Goal: Information Seeking & Learning: Learn about a topic

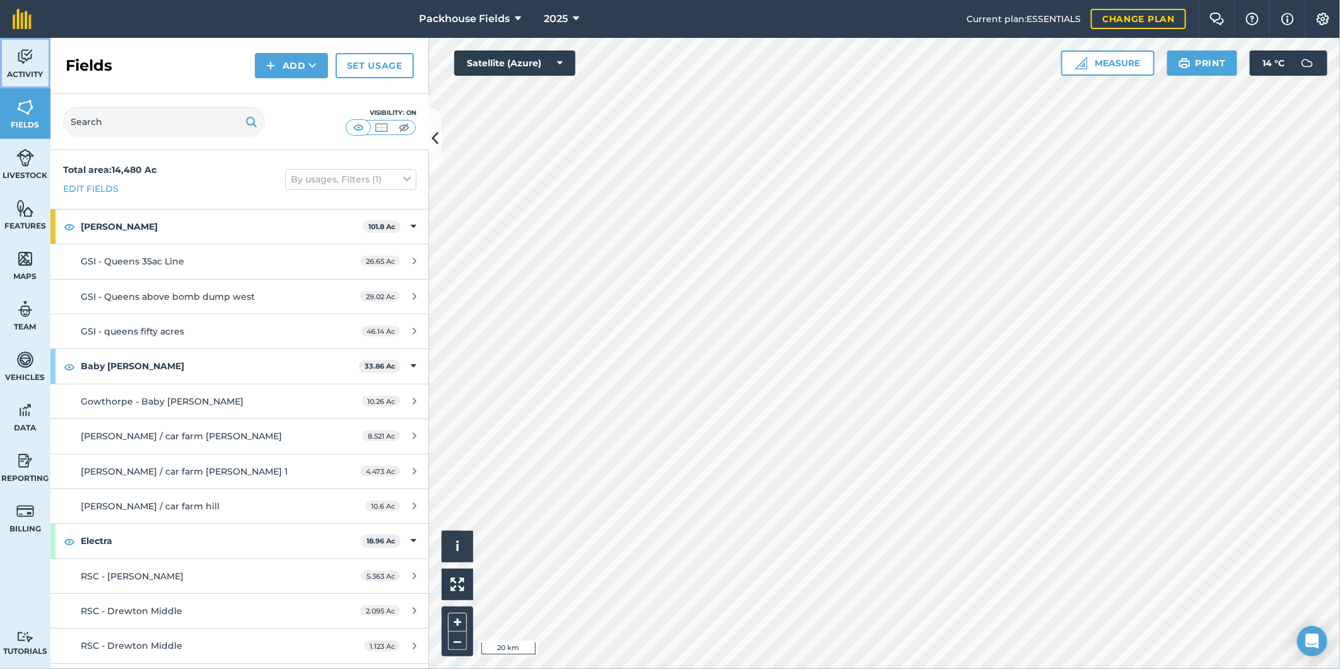
click at [28, 69] on span "Activity" at bounding box center [25, 74] width 50 height 10
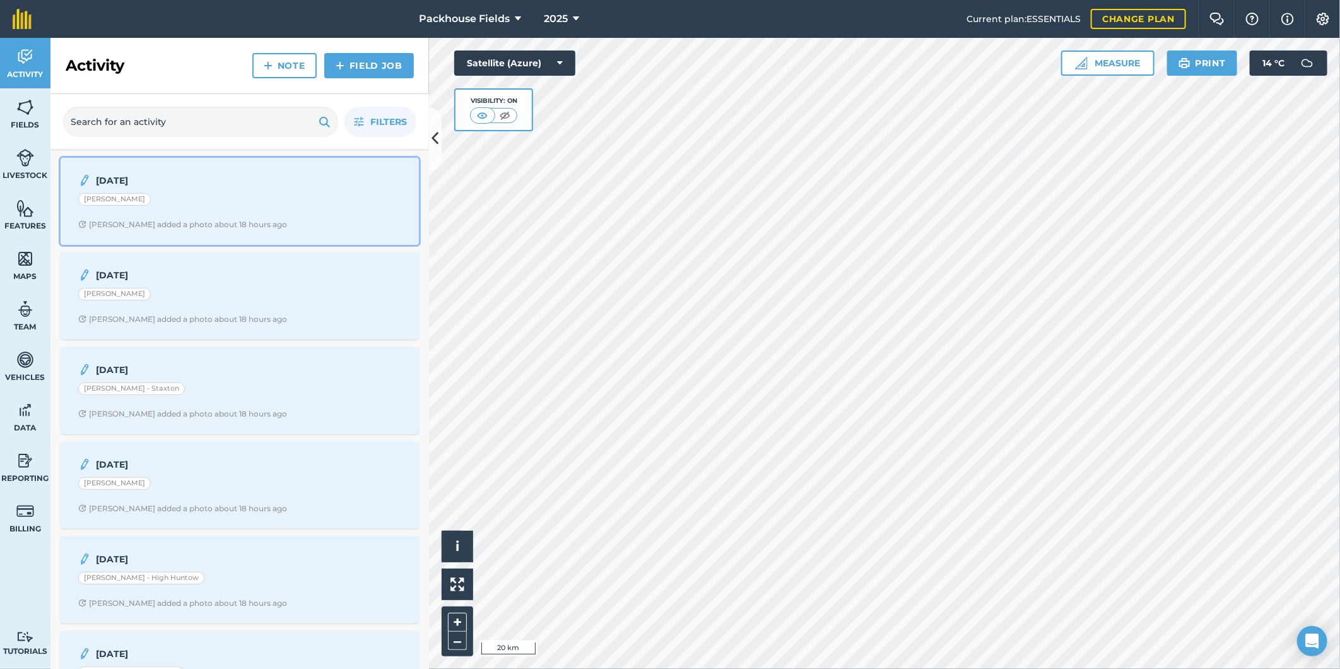
click at [296, 185] on div "[DATE]" at bounding box center [239, 180] width 323 height 15
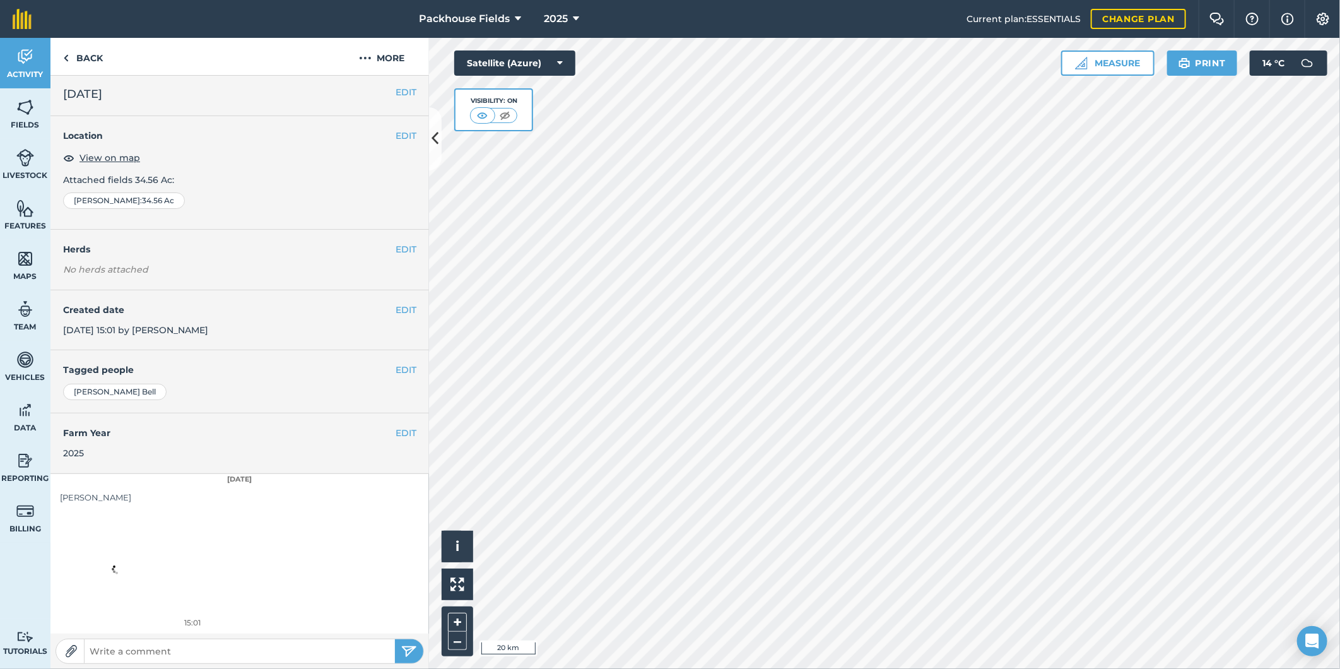
scroll to position [4, 0]
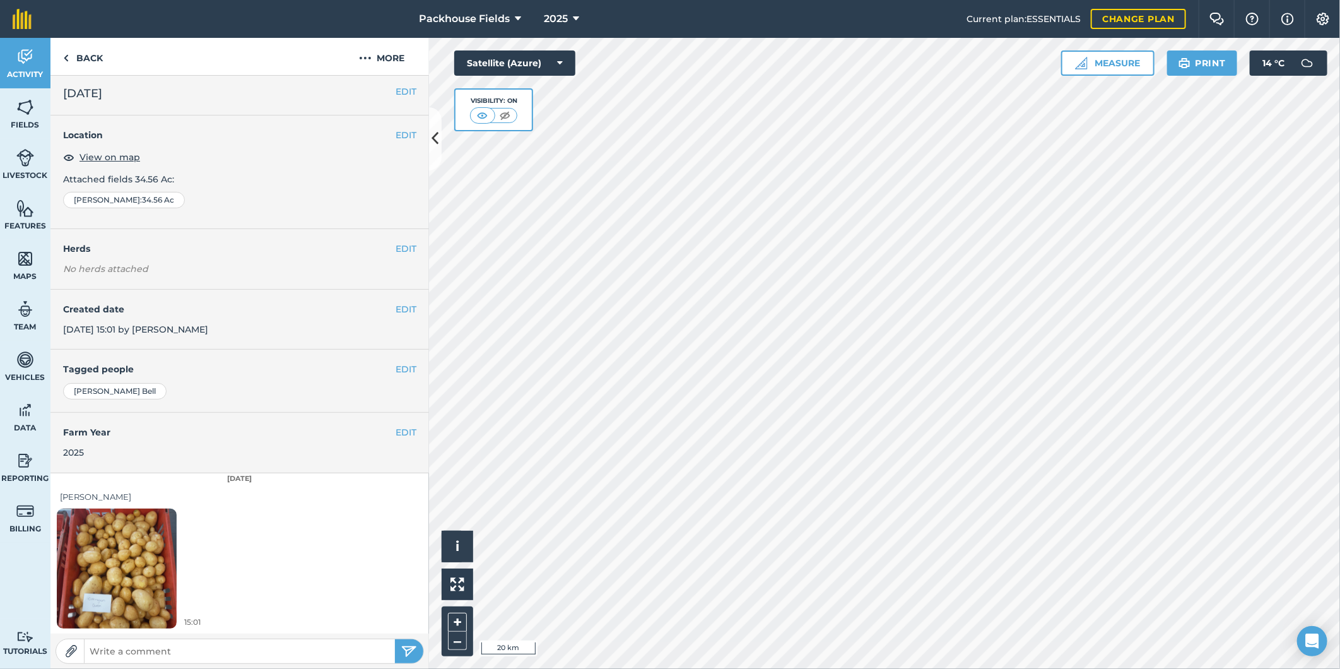
click at [147, 581] on img at bounding box center [117, 568] width 120 height 160
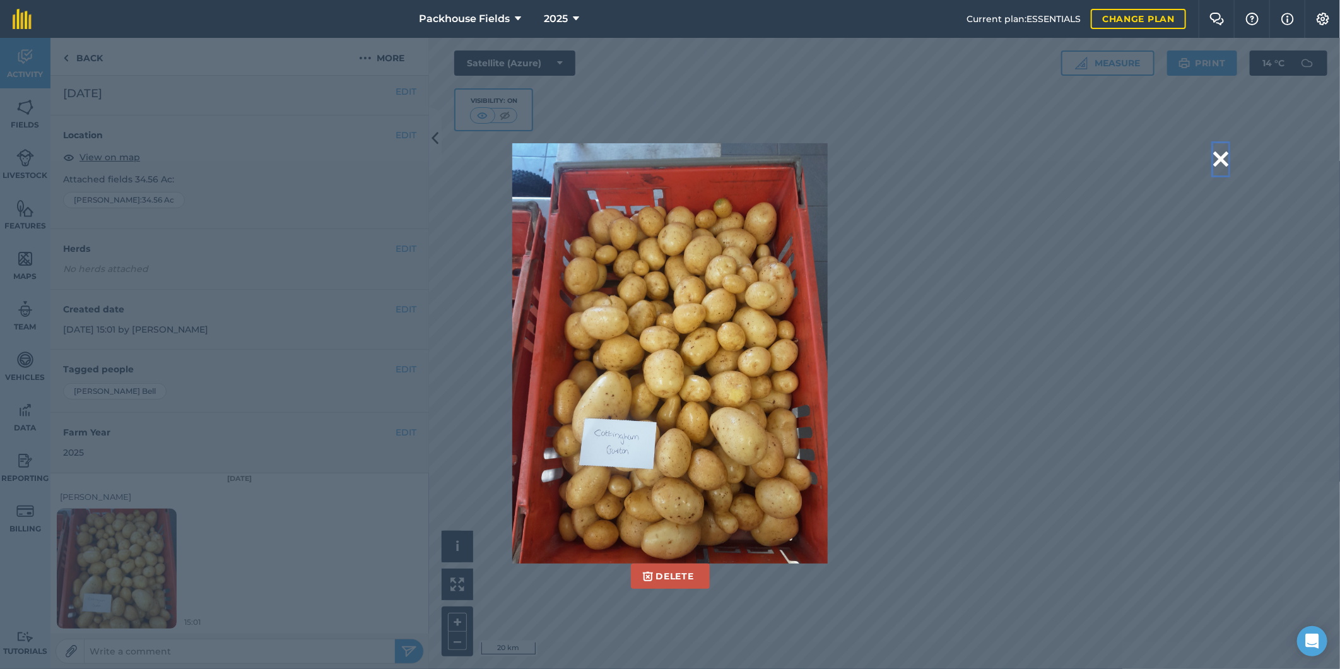
click at [1220, 161] on button at bounding box center [1220, 159] width 15 height 32
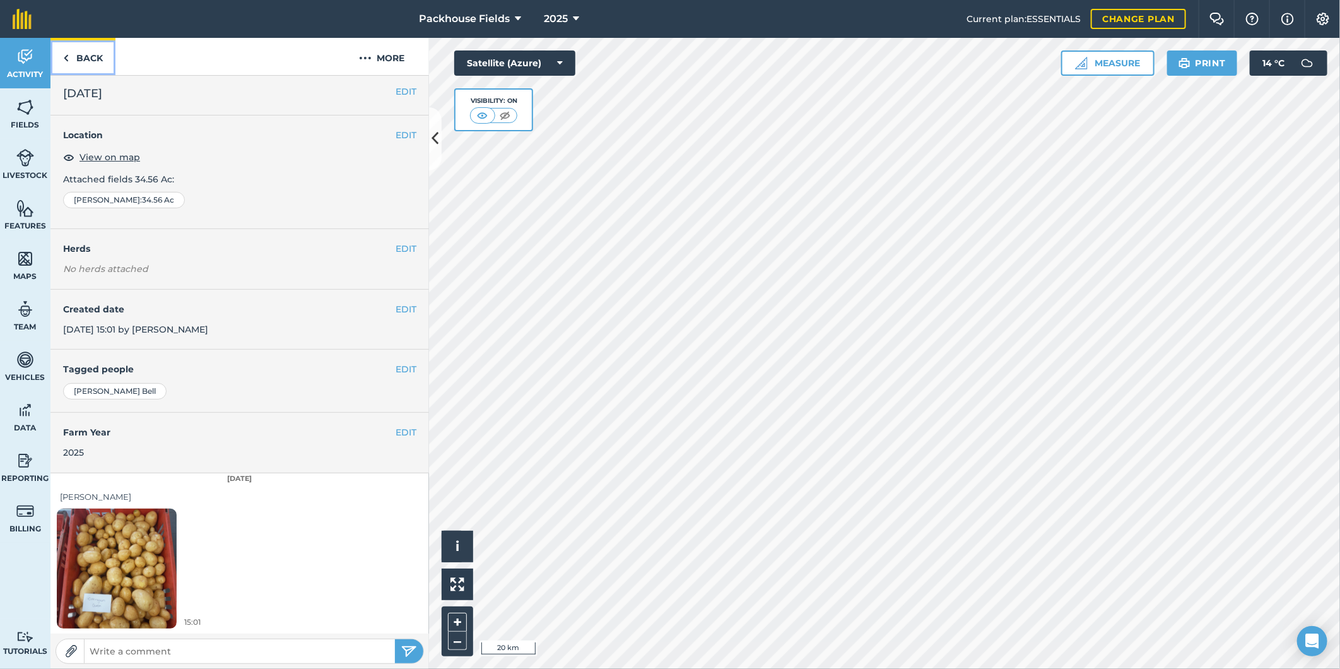
click at [90, 53] on link "Back" at bounding box center [82, 56] width 65 height 37
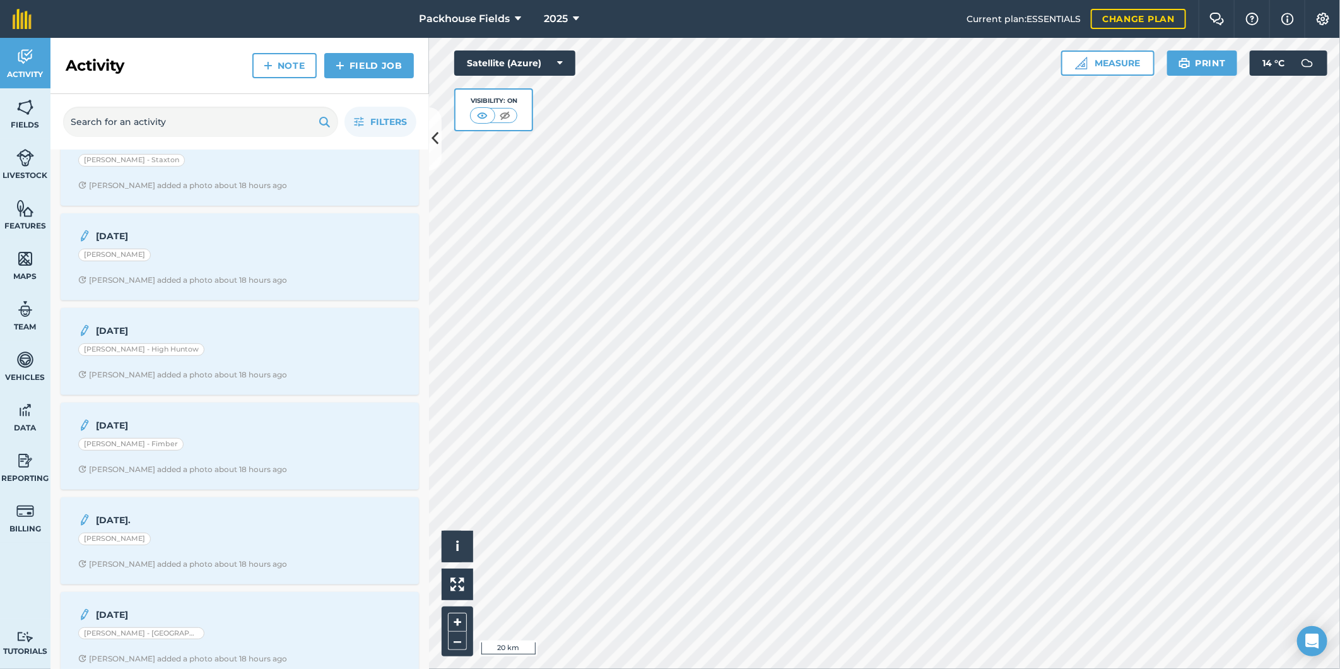
scroll to position [280, 0]
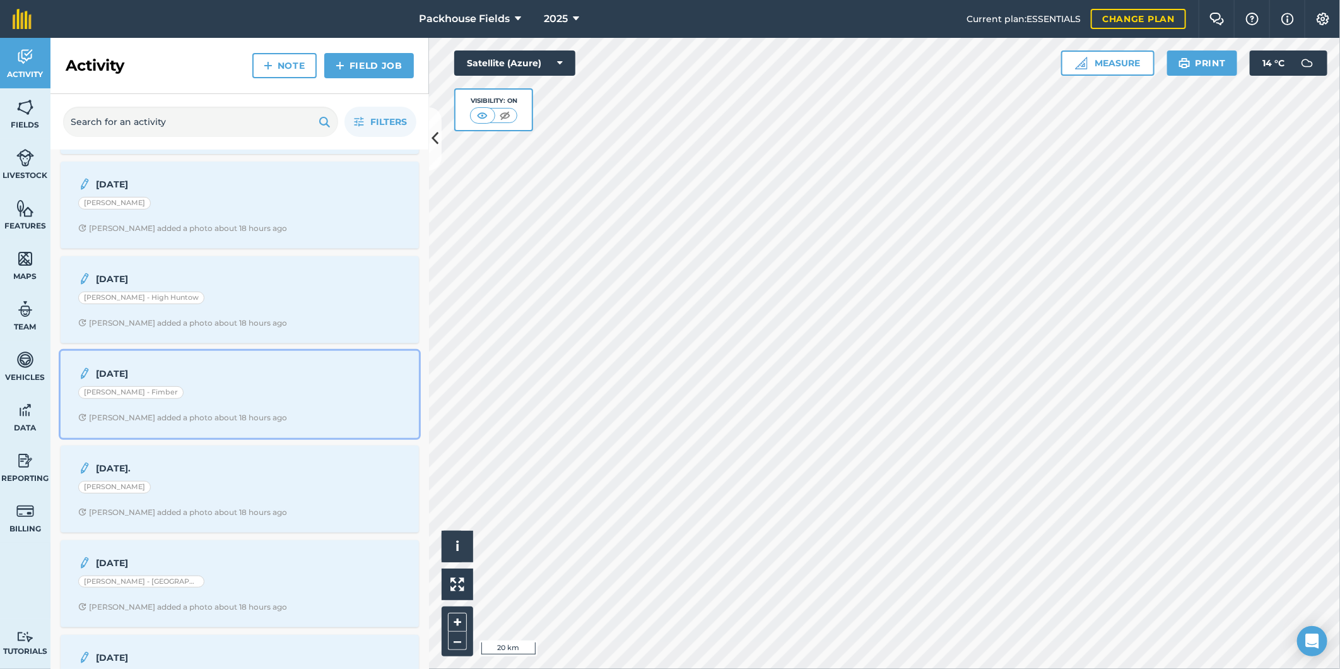
click at [238, 411] on div "[DATE] [PERSON_NAME] - Fimber [PERSON_NAME] added a photo about 18 hours ago" at bounding box center [239, 394] width 343 height 72
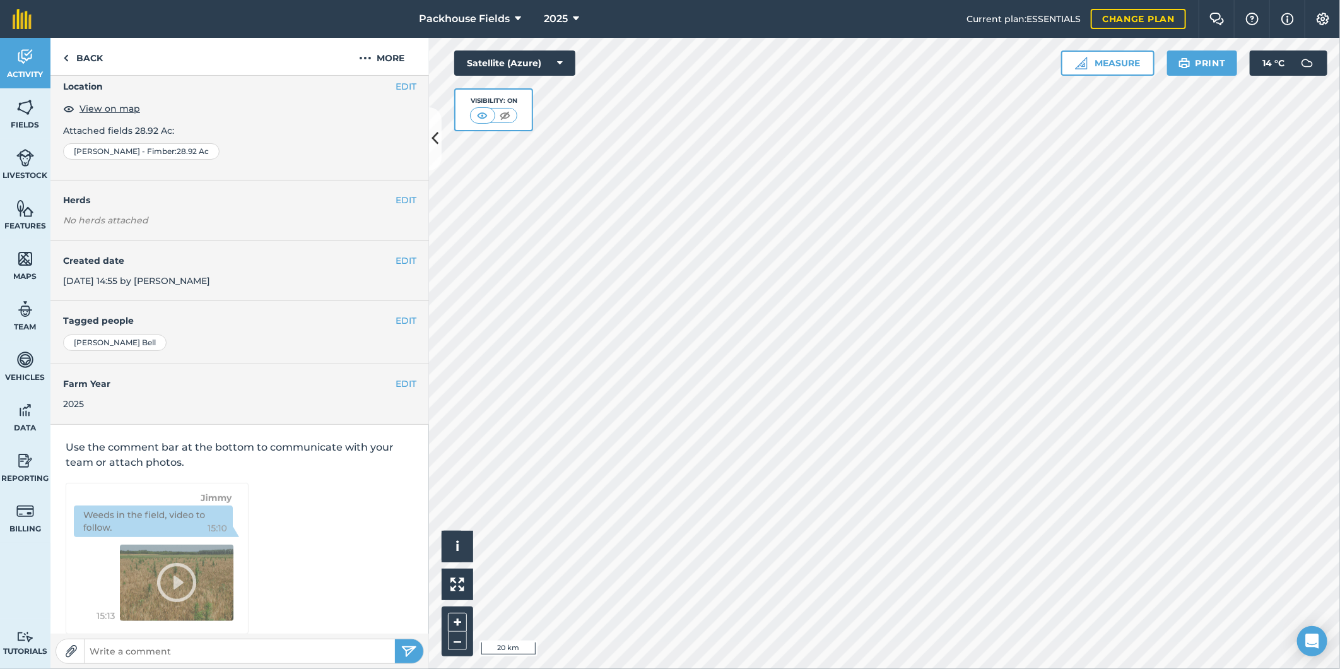
scroll to position [4, 0]
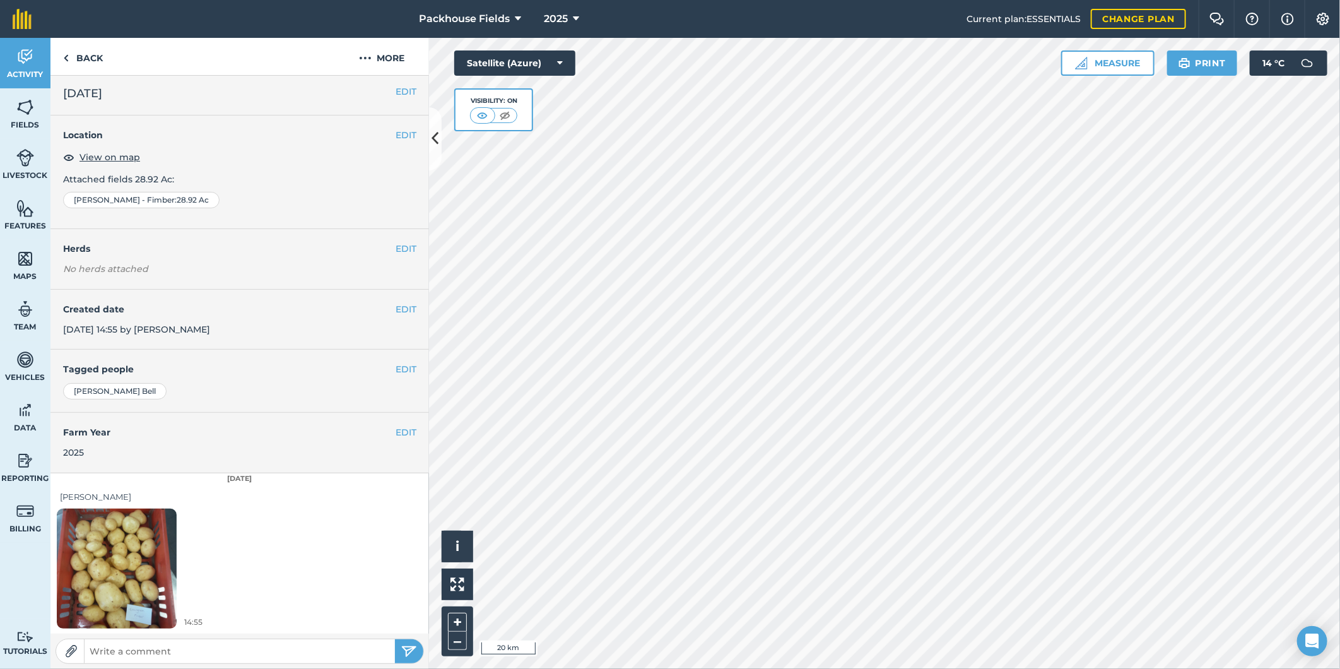
click at [145, 570] on img at bounding box center [117, 568] width 120 height 160
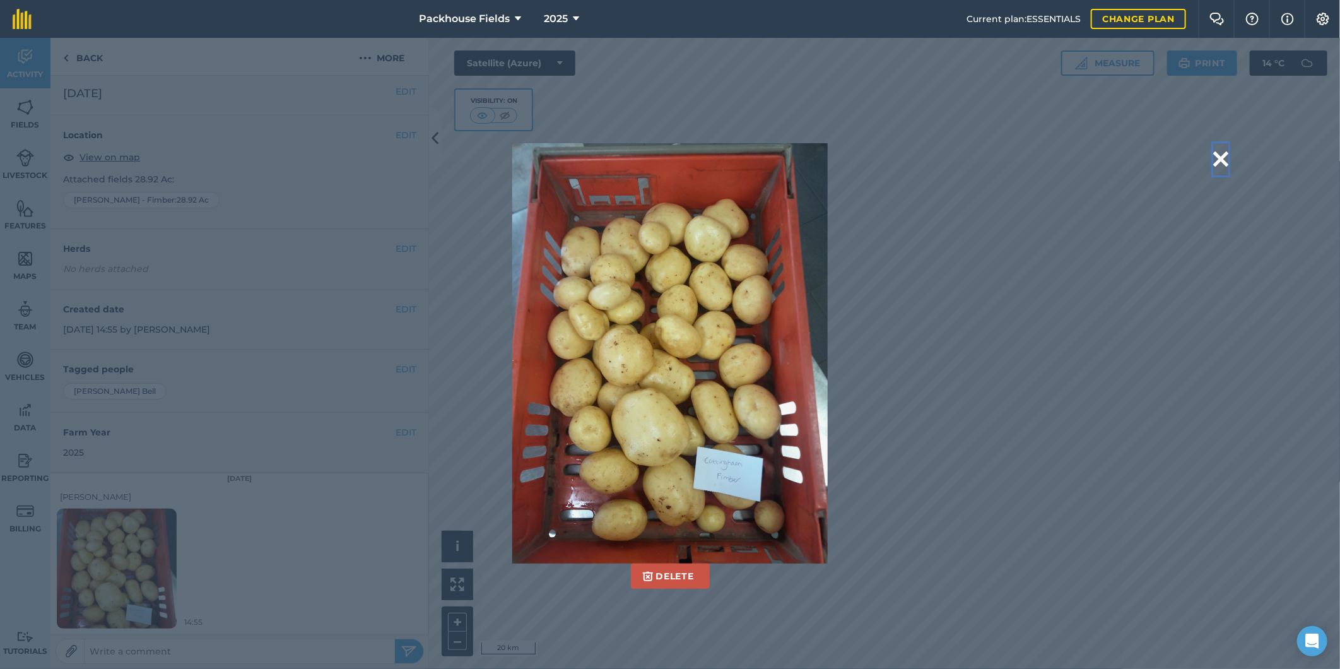
click at [1221, 161] on button at bounding box center [1220, 159] width 15 height 32
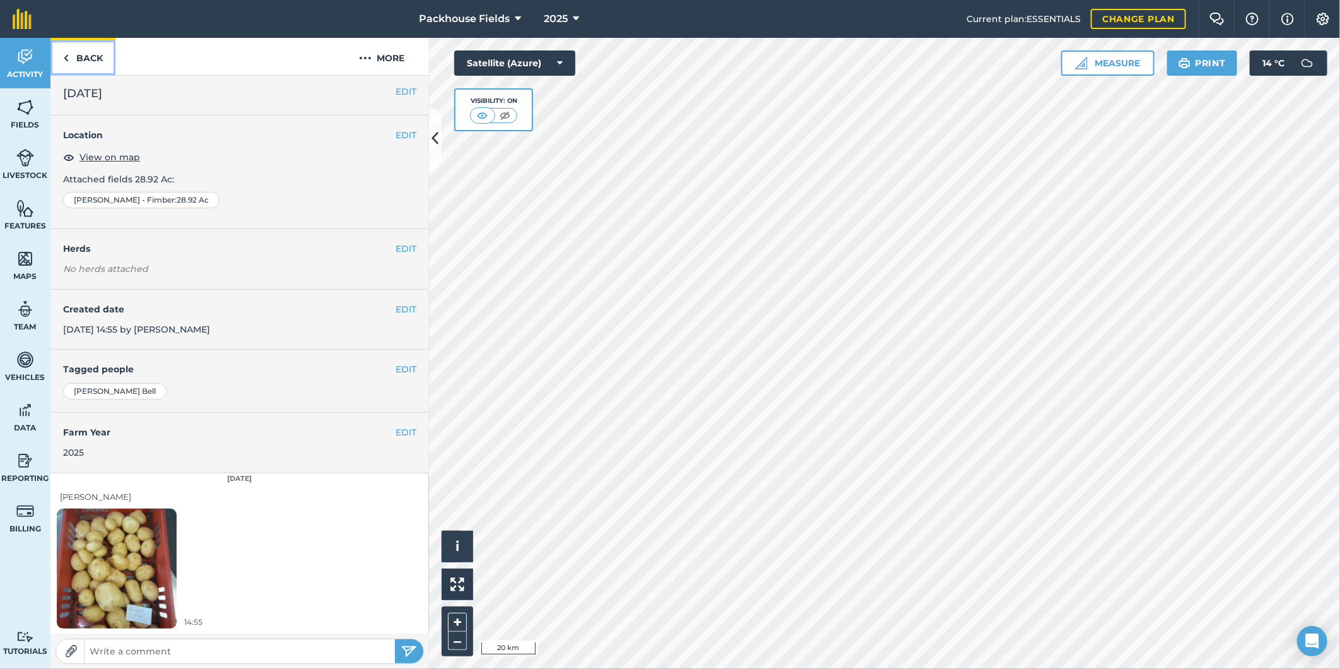
click at [92, 57] on link "Back" at bounding box center [82, 56] width 65 height 37
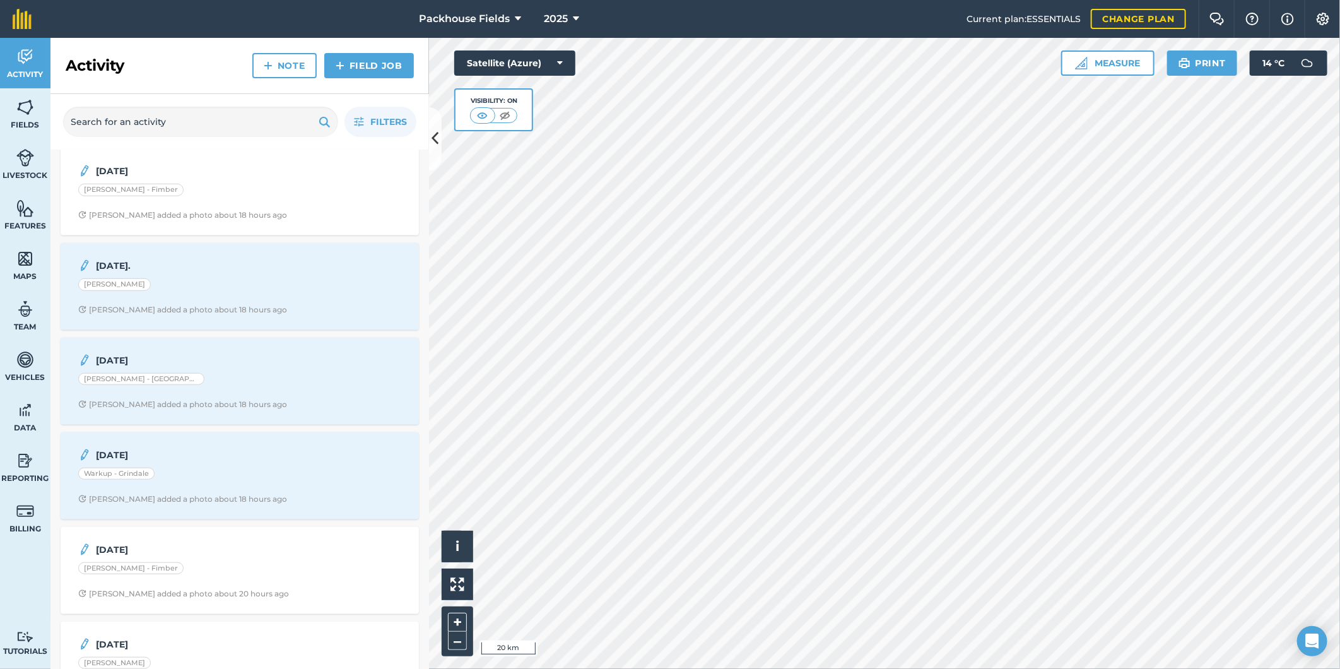
scroll to position [490, 0]
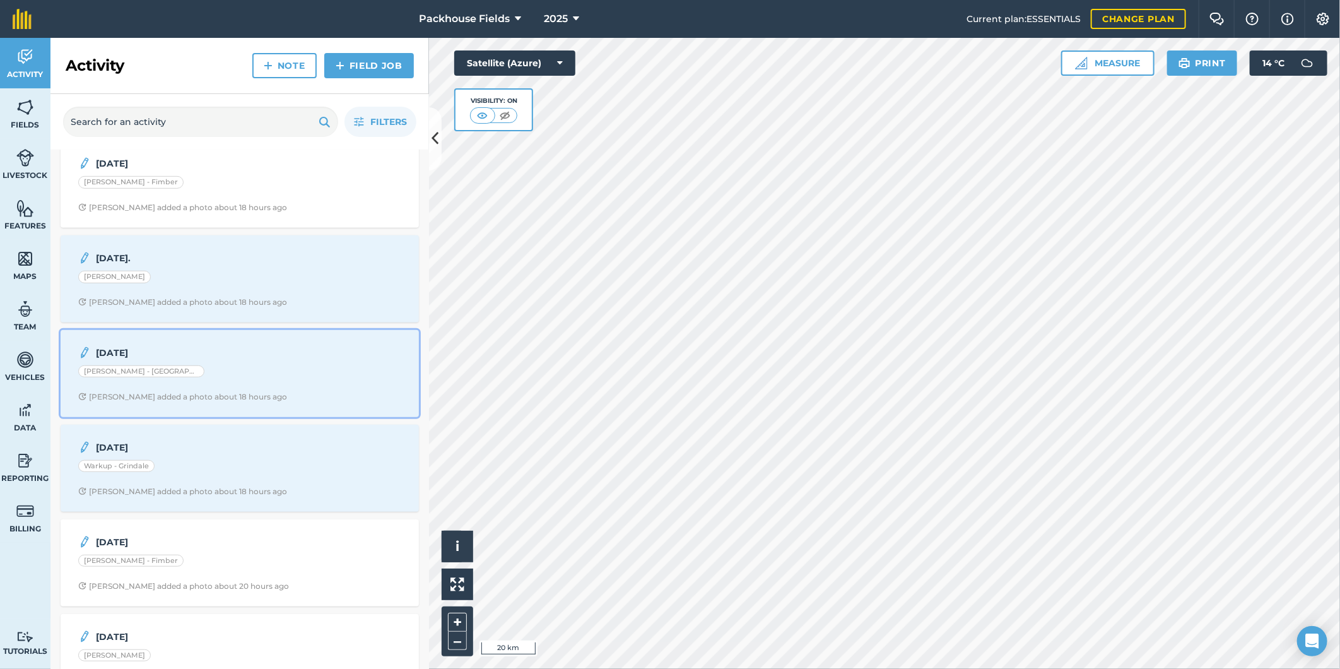
click at [235, 400] on div "[PERSON_NAME] added a photo about 18 hours ago" at bounding box center [182, 397] width 209 height 10
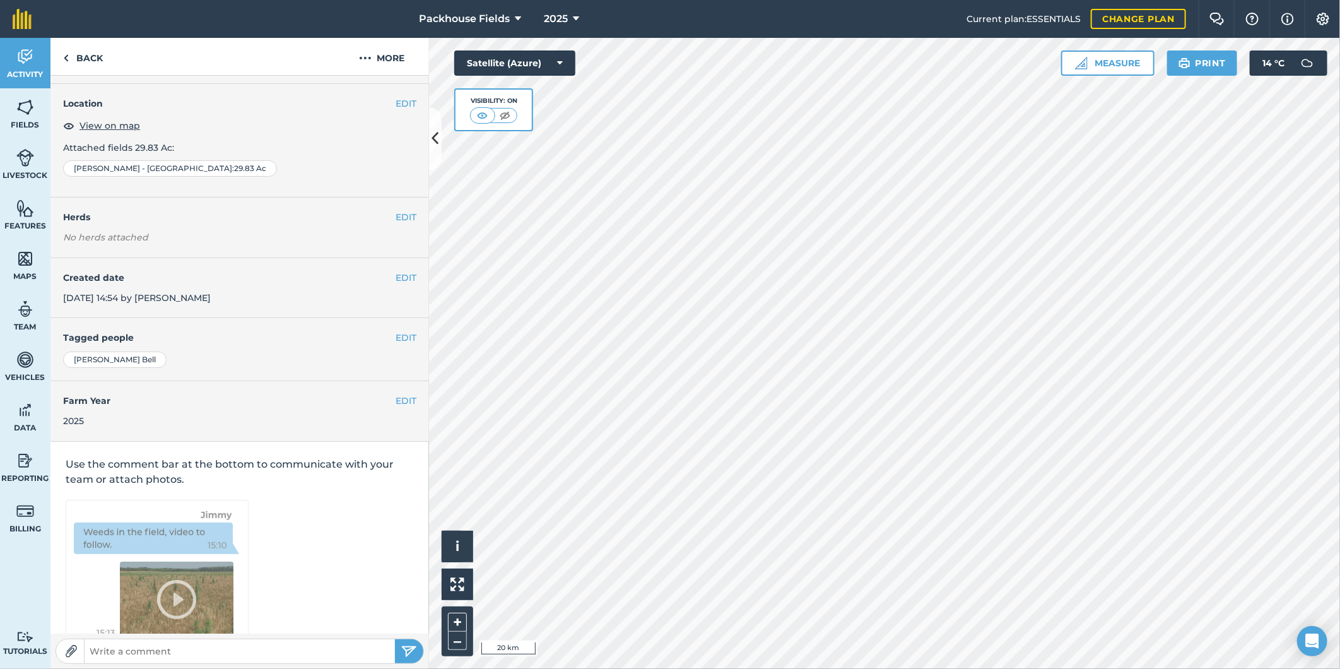
scroll to position [4, 0]
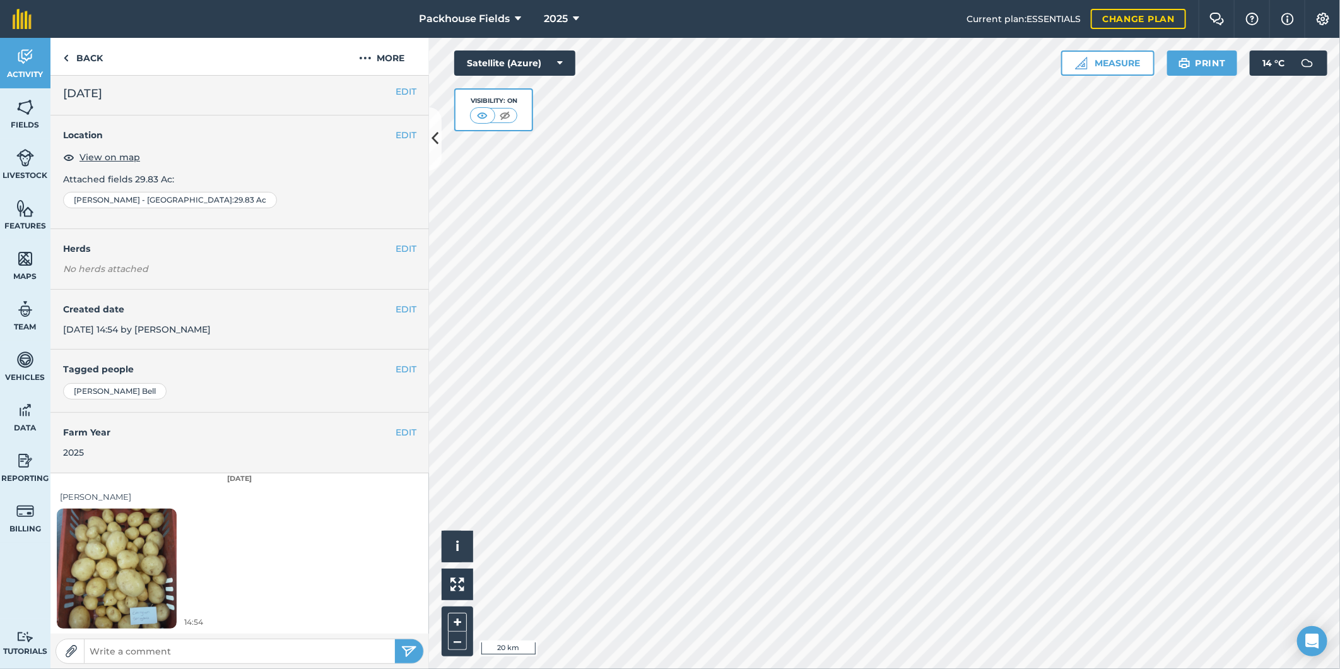
click at [124, 575] on img at bounding box center [117, 568] width 120 height 160
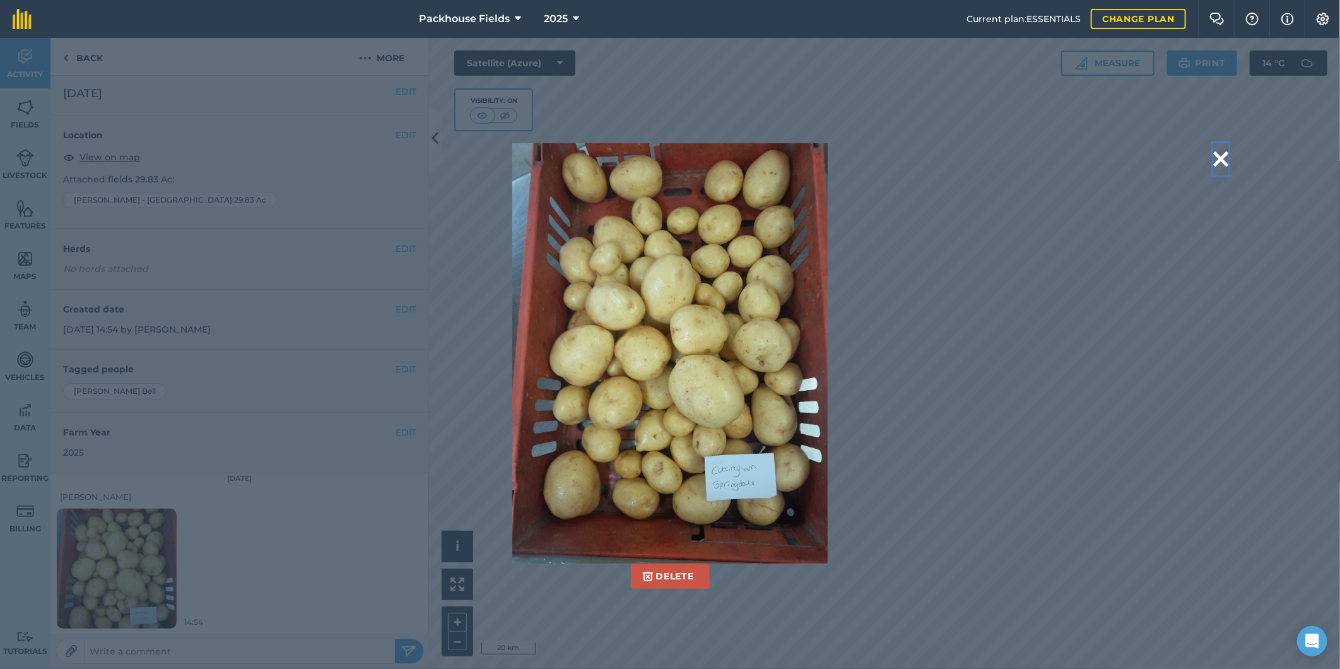
click at [1214, 156] on button at bounding box center [1220, 159] width 15 height 32
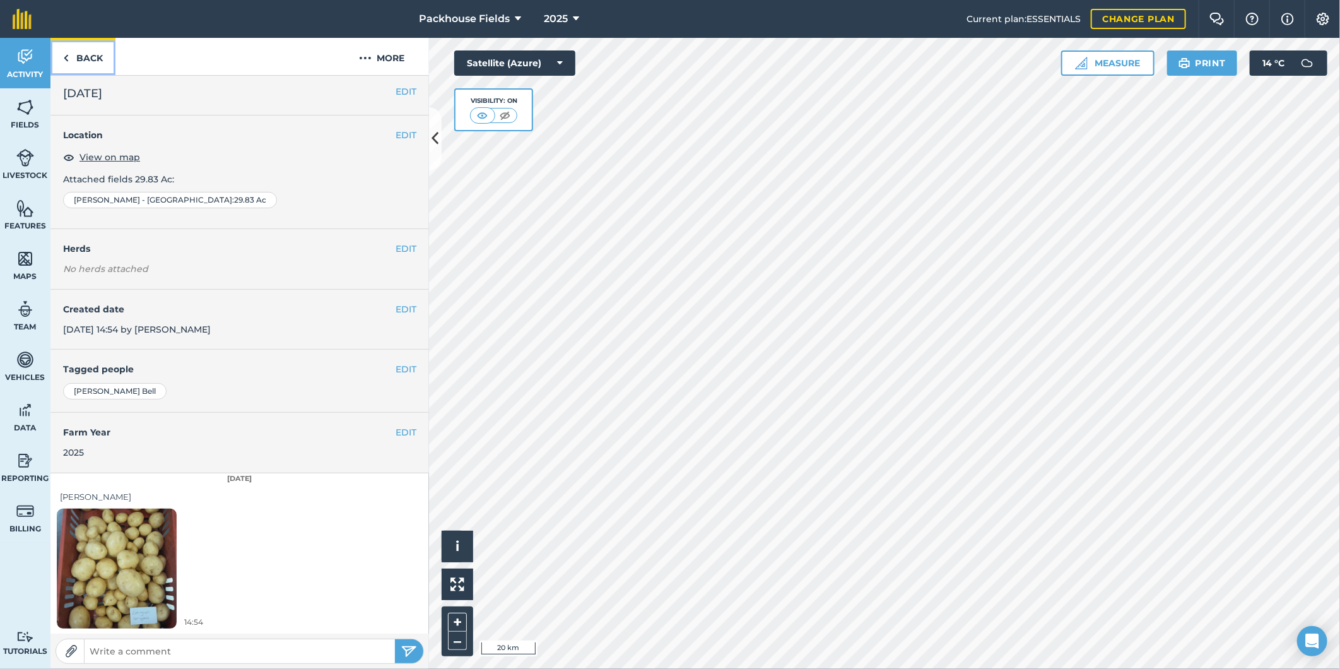
click at [105, 59] on link "Back" at bounding box center [82, 56] width 65 height 37
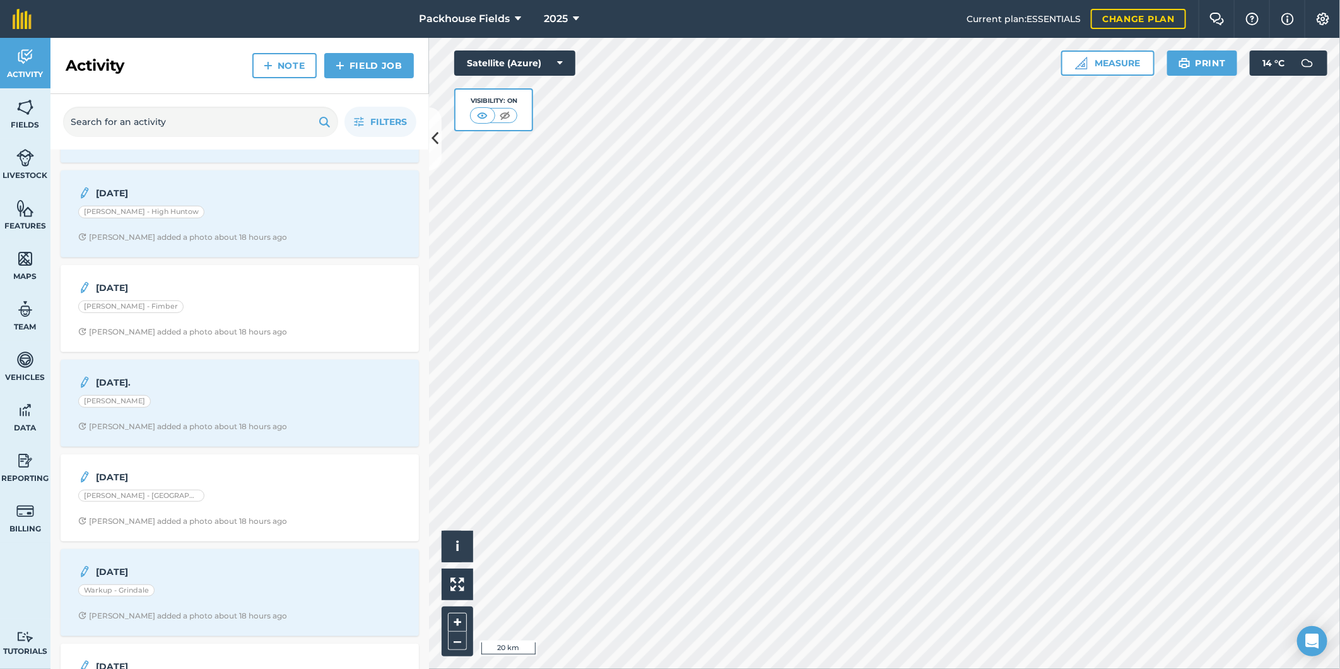
scroll to position [373, 0]
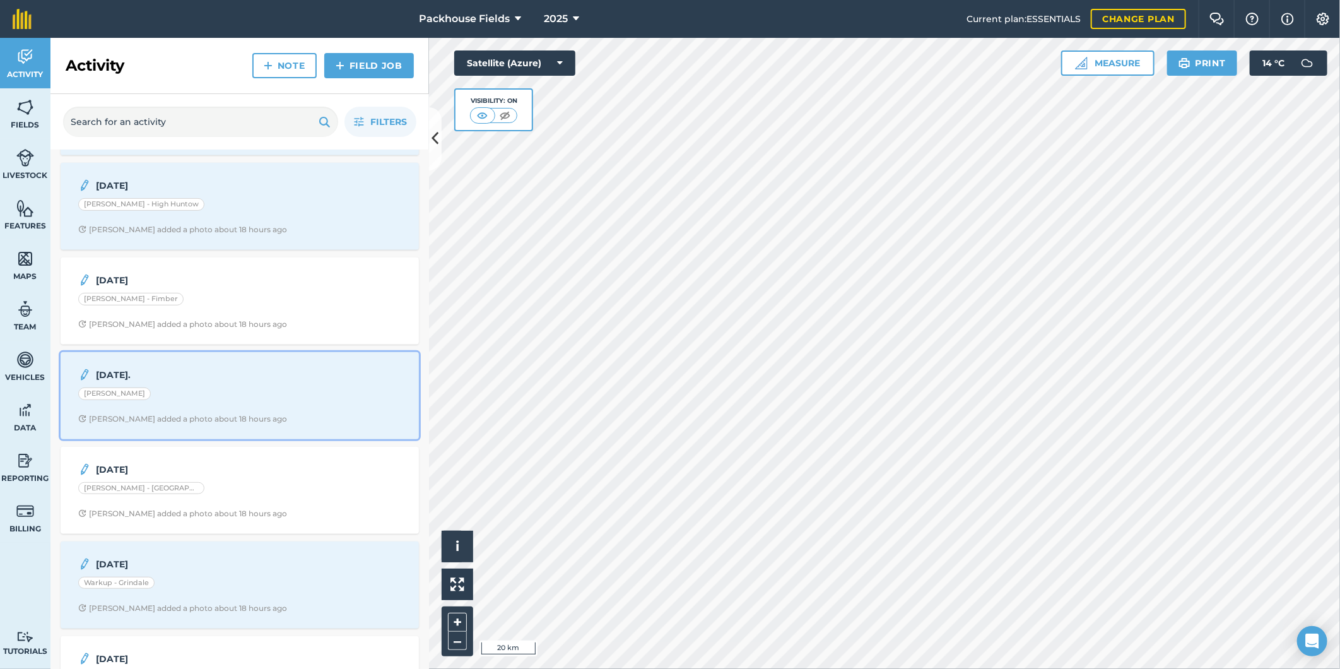
click at [284, 401] on div "[PERSON_NAME]" at bounding box center [239, 395] width 323 height 16
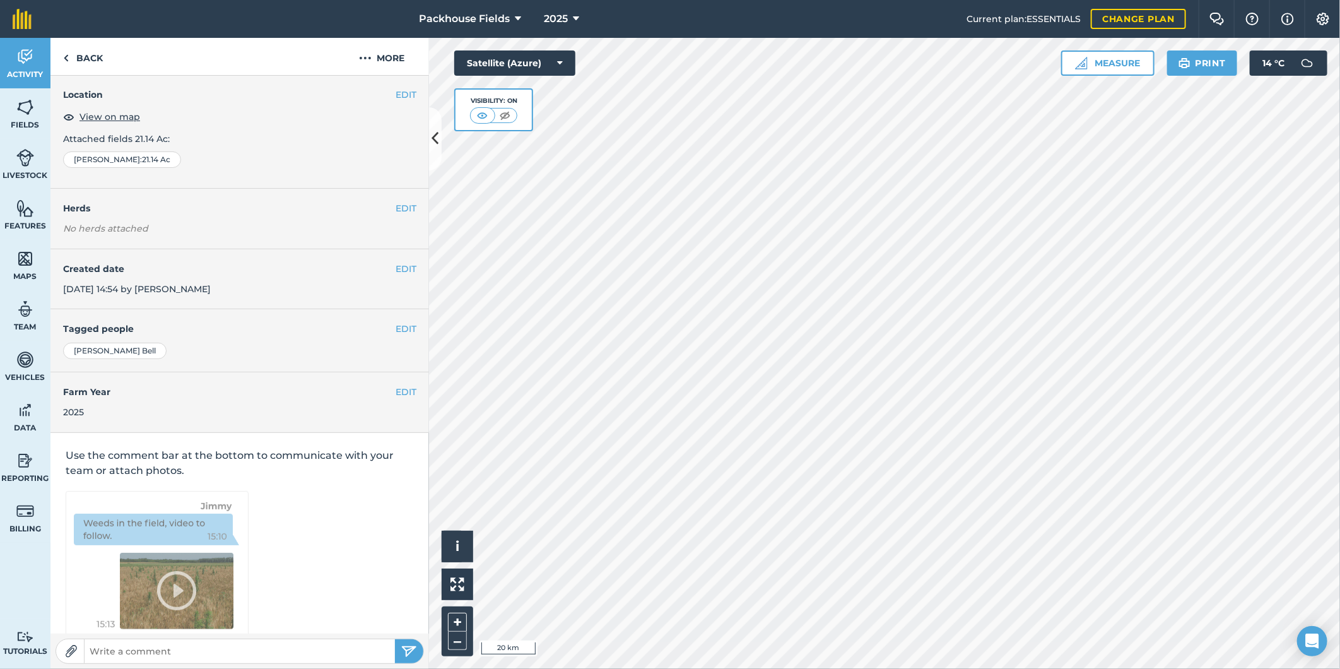
scroll to position [4, 0]
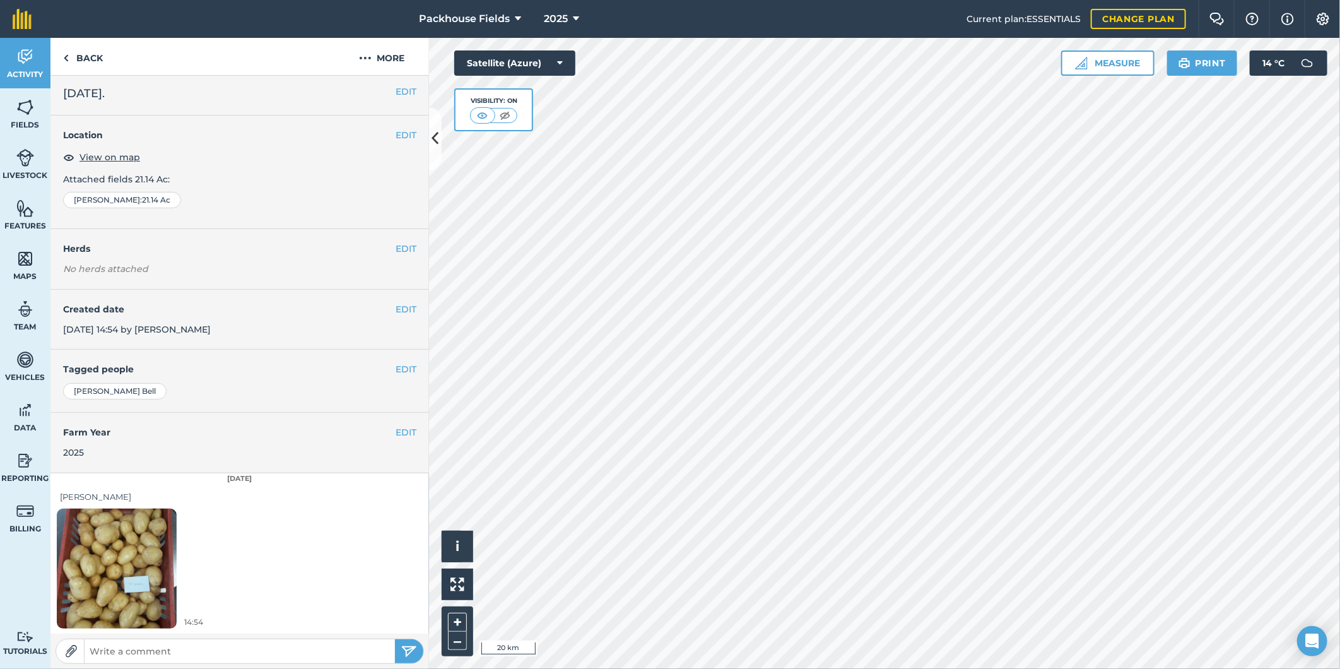
click at [105, 534] on img at bounding box center [117, 568] width 120 height 160
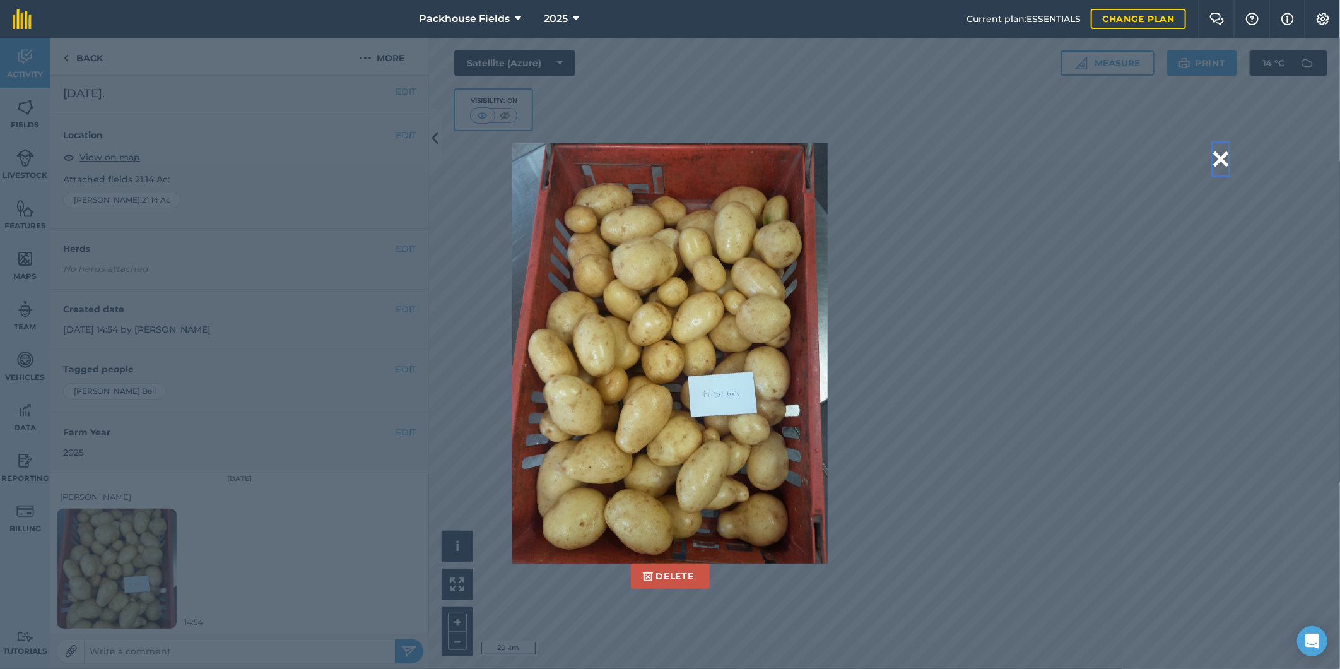
click at [1219, 150] on button at bounding box center [1220, 159] width 15 height 32
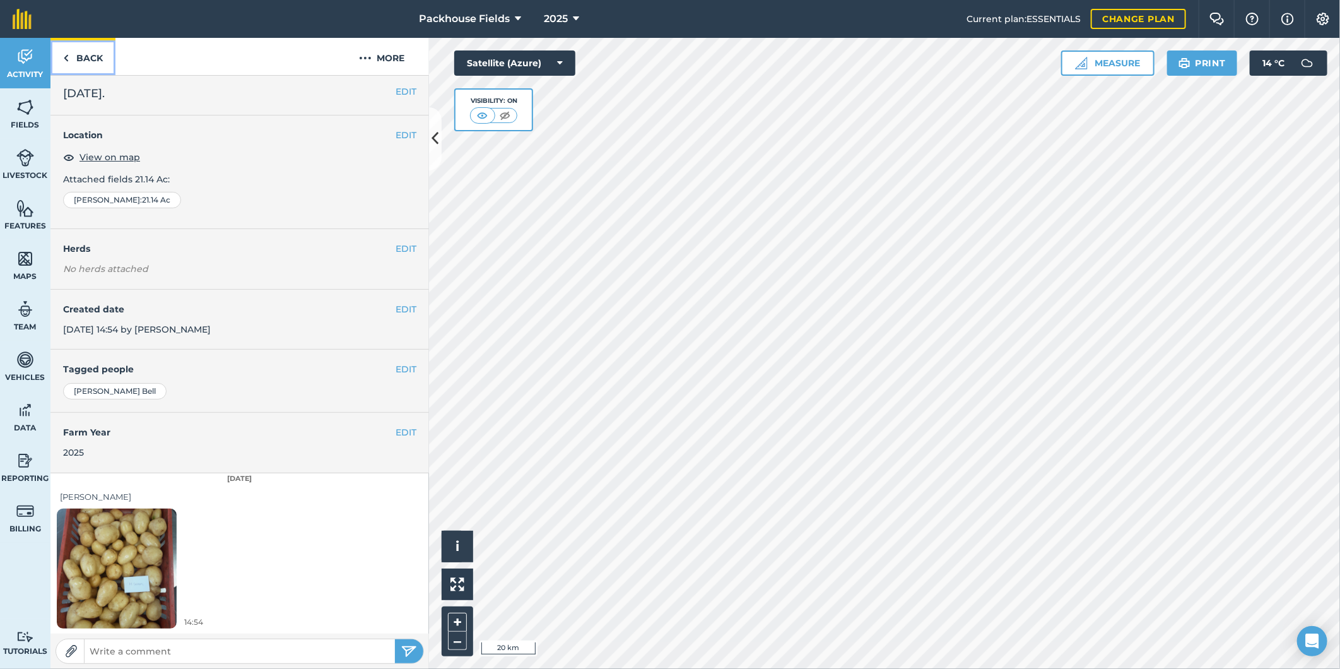
click at [73, 54] on link "Back" at bounding box center [82, 56] width 65 height 37
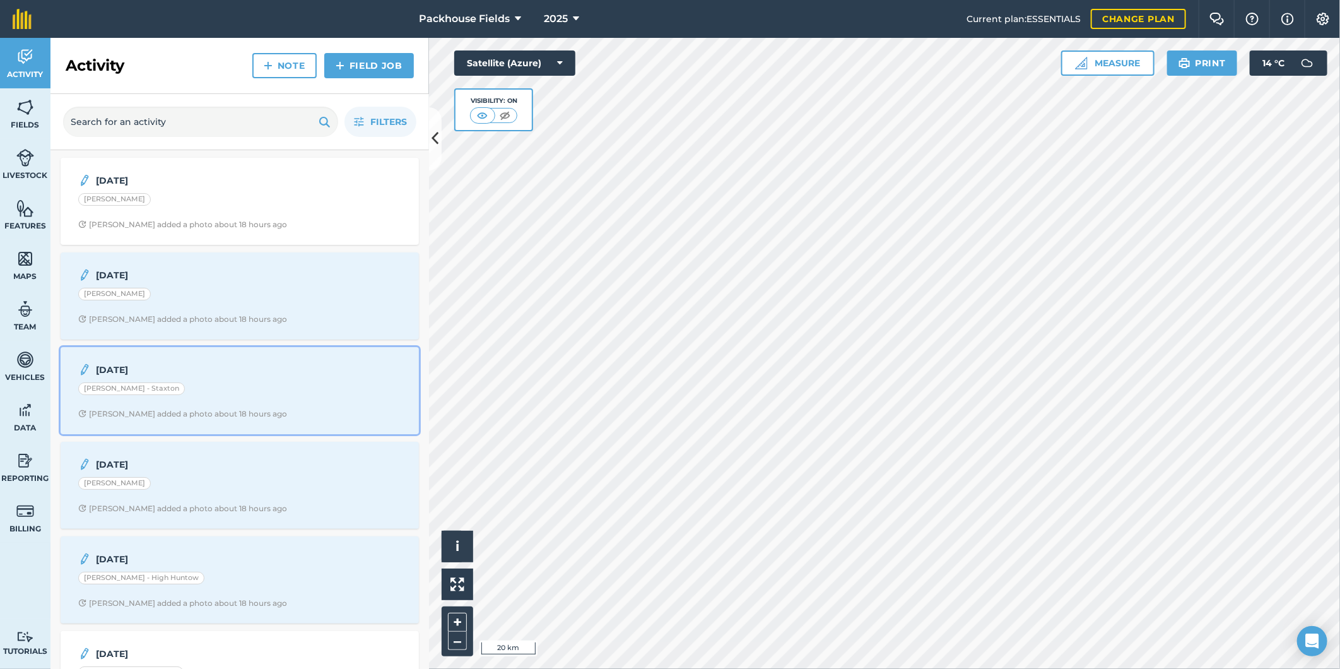
click at [211, 380] on div "[DATE] [PERSON_NAME] - Staxton [PERSON_NAME] added a photo about 18 hours ago" at bounding box center [239, 391] width 343 height 72
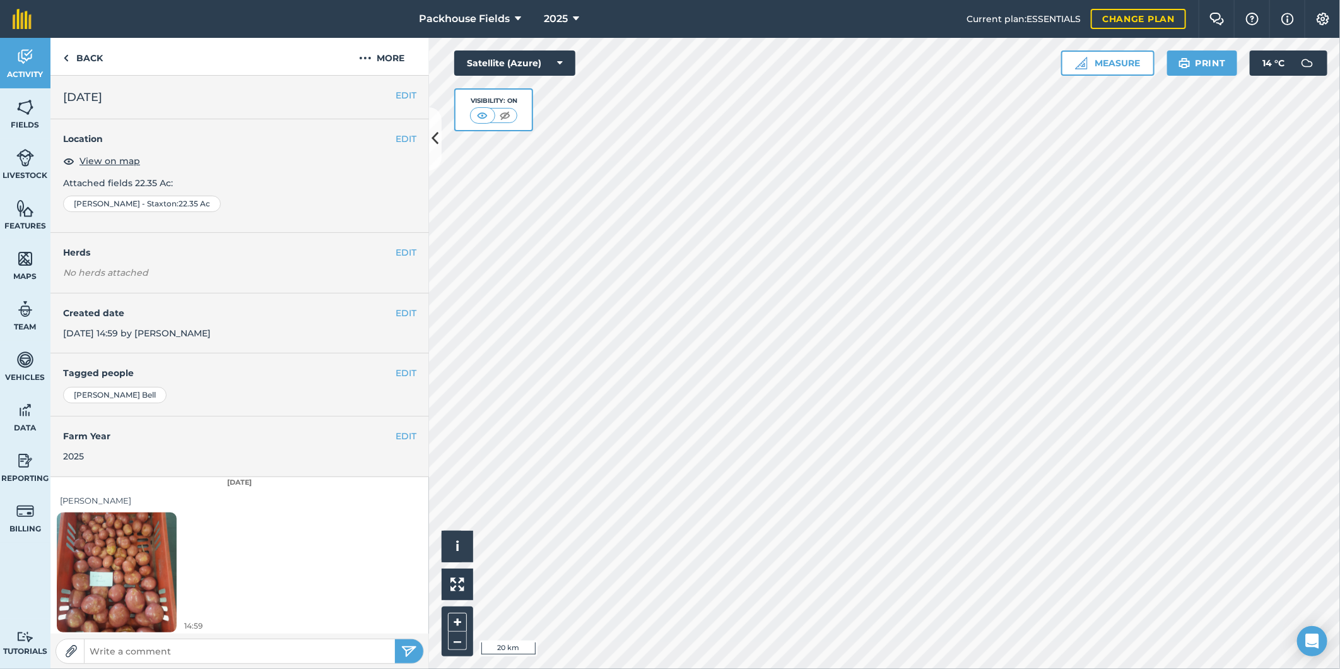
click at [150, 541] on img at bounding box center [117, 572] width 120 height 160
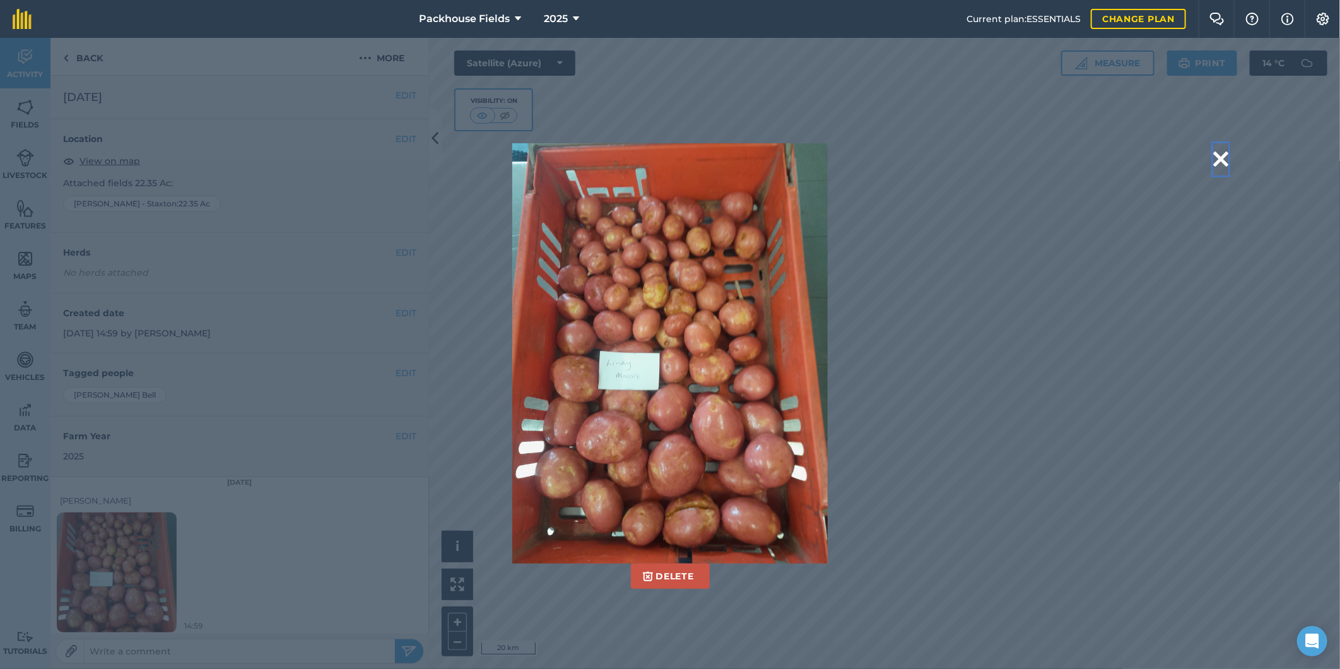
click at [1221, 158] on button at bounding box center [1220, 159] width 15 height 32
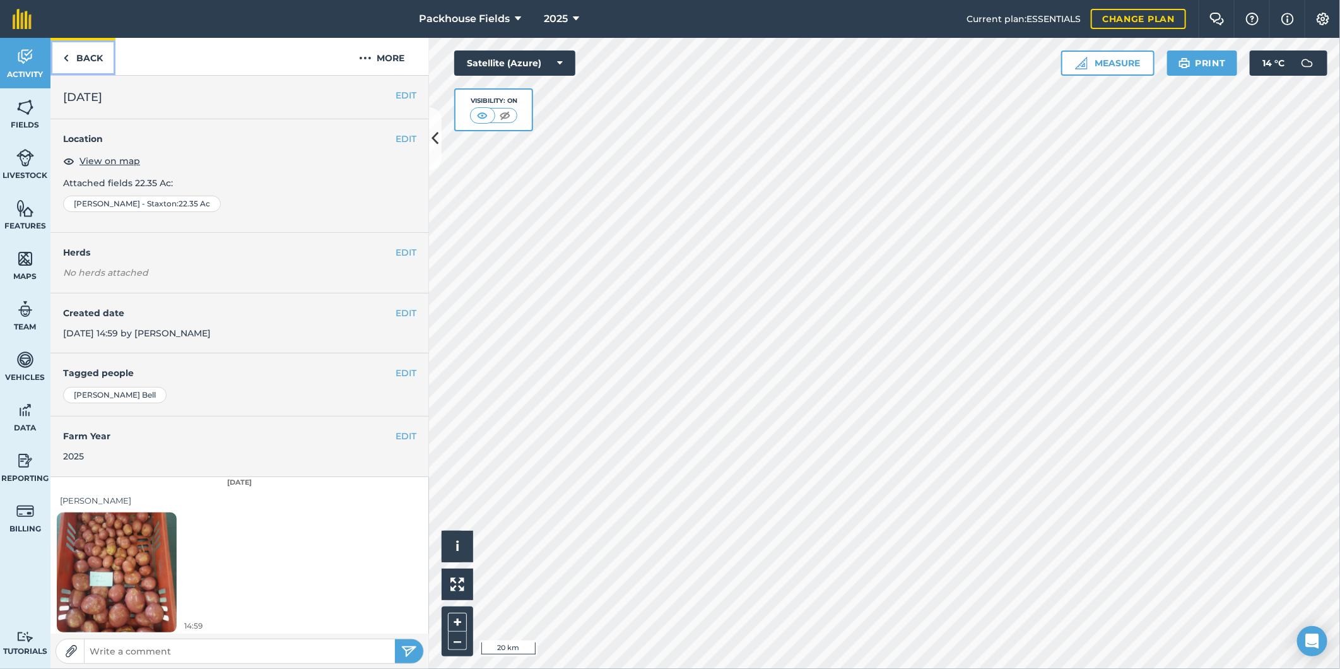
click at [95, 53] on link "Back" at bounding box center [82, 56] width 65 height 37
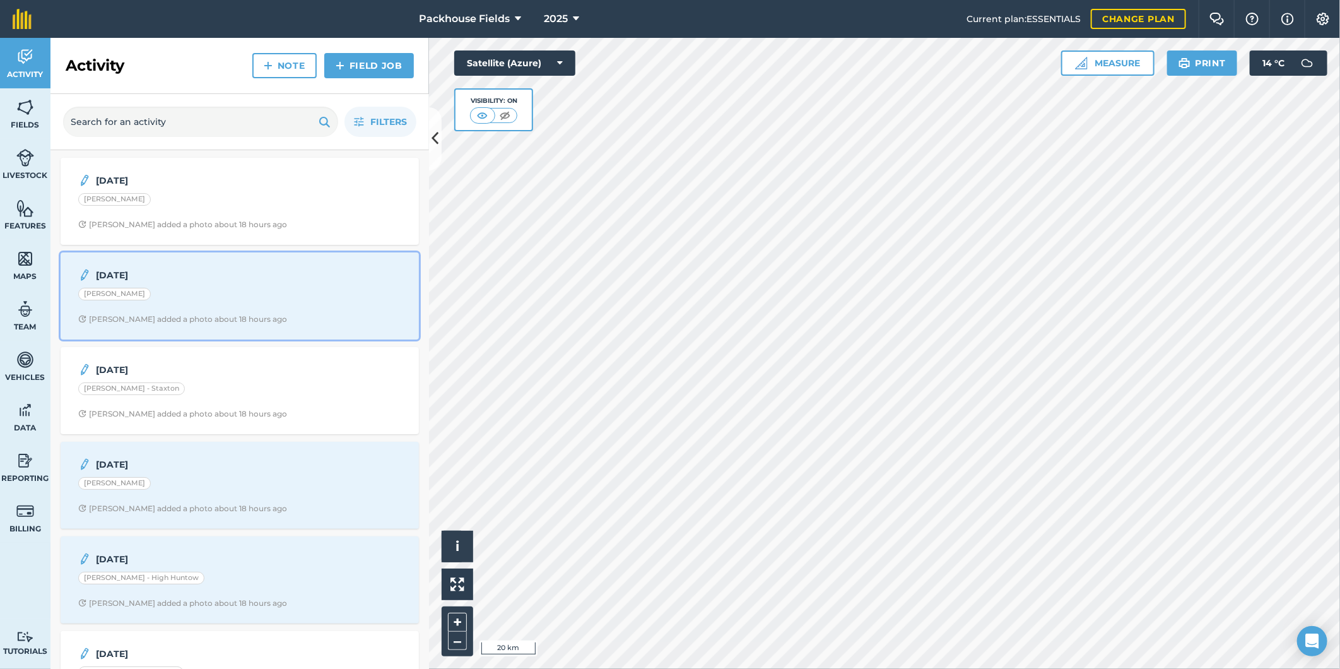
click at [269, 292] on div "[PERSON_NAME]" at bounding box center [239, 296] width 323 height 16
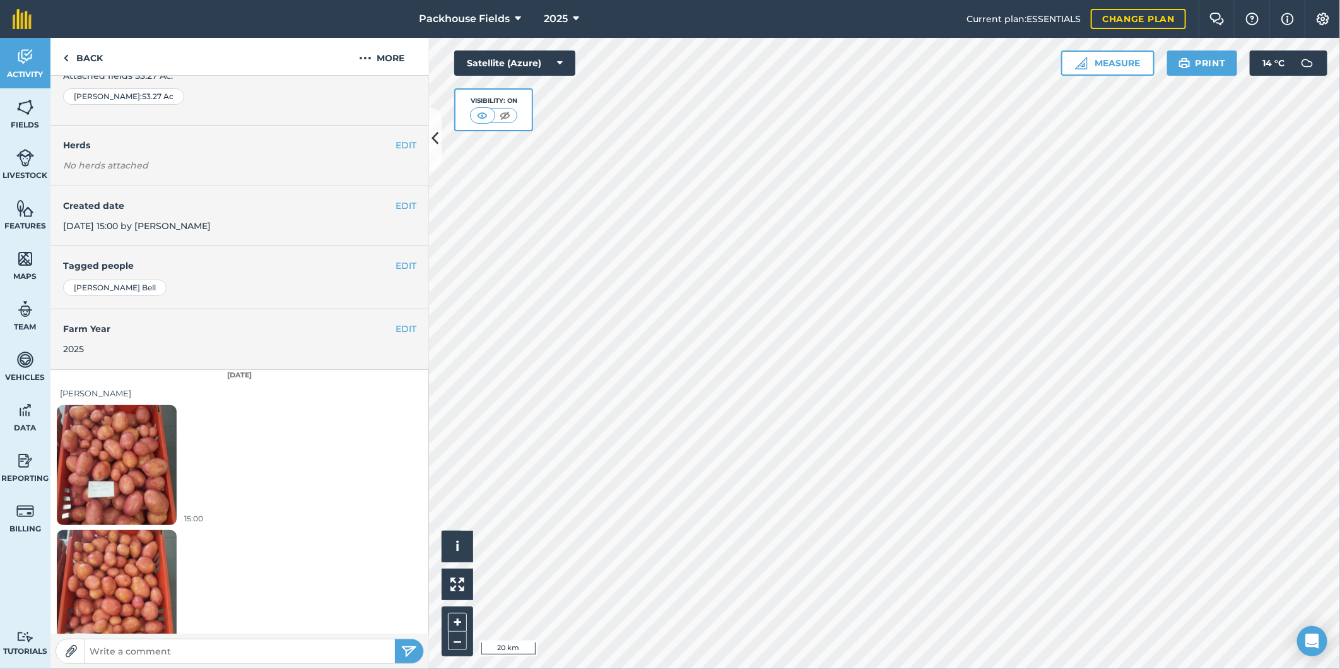
scroll to position [129, 0]
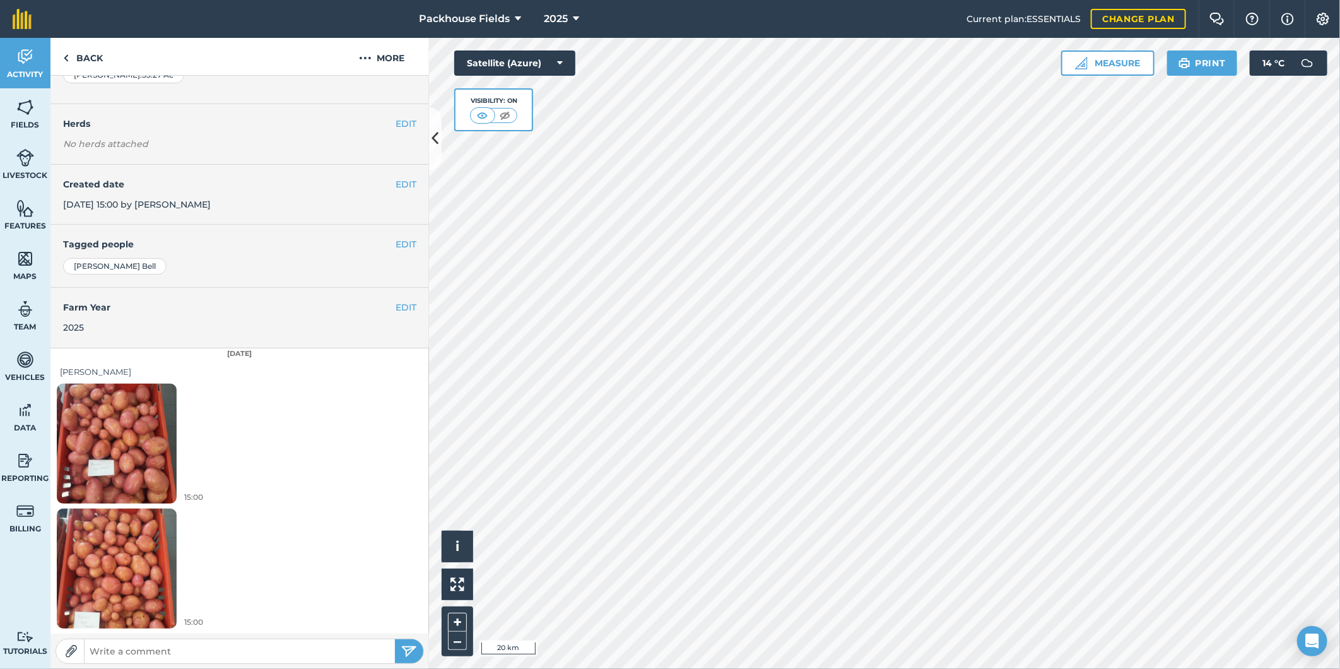
click at [144, 443] on img at bounding box center [117, 443] width 120 height 160
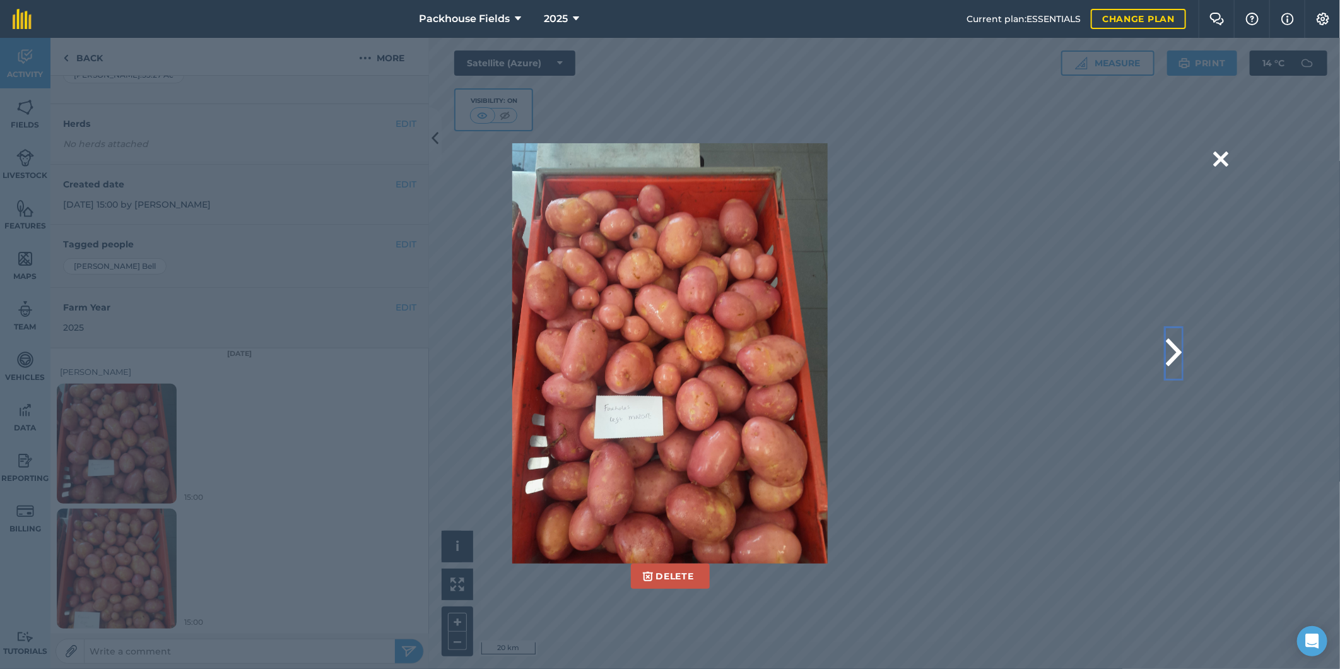
click at [1172, 358] on button at bounding box center [1174, 353] width 16 height 50
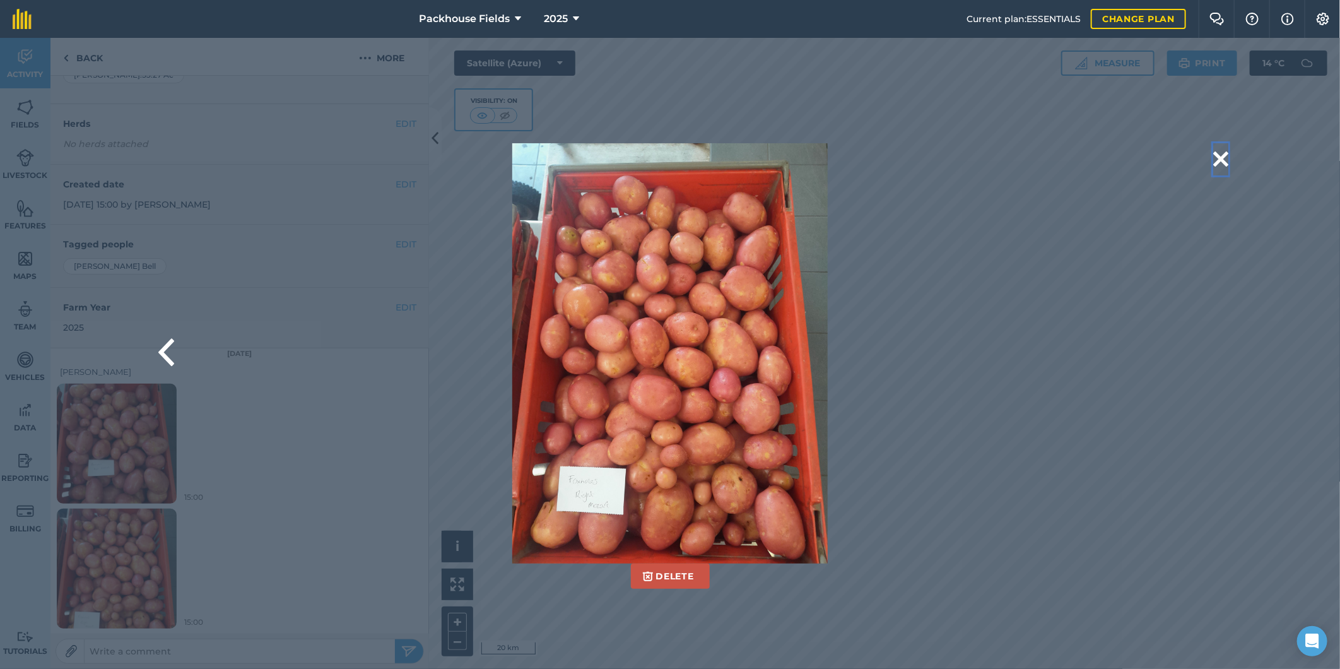
click at [1218, 154] on button at bounding box center [1220, 159] width 15 height 32
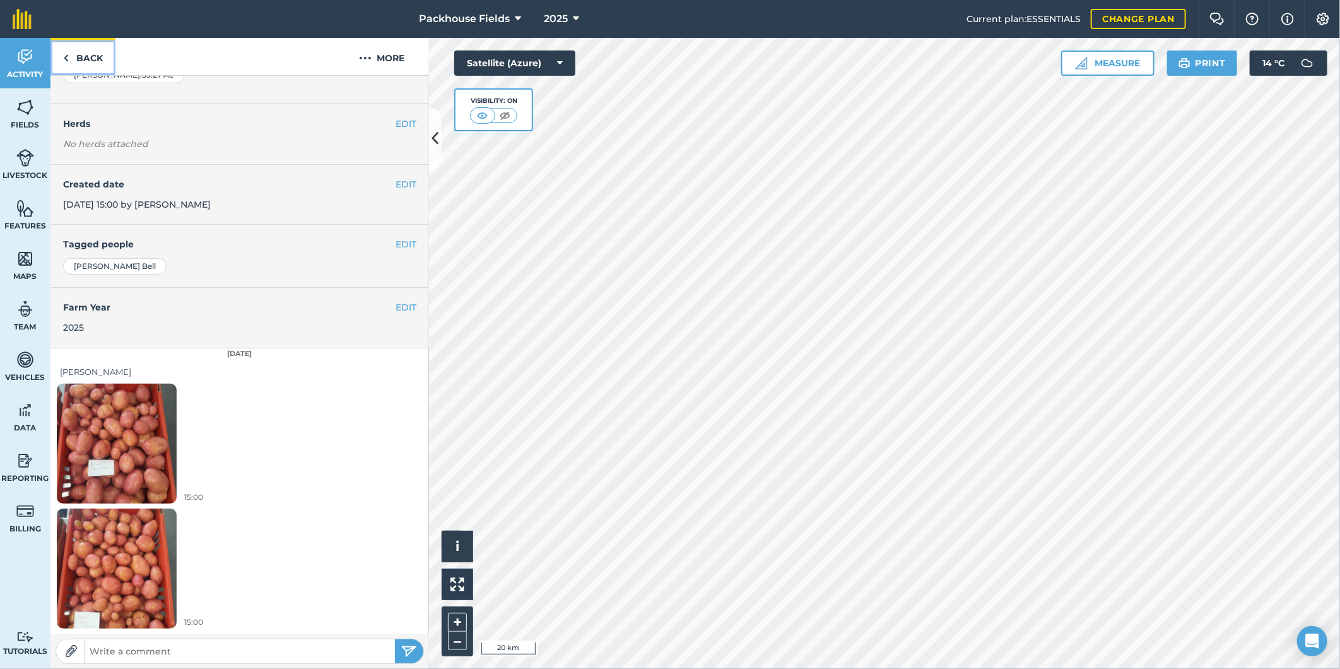
click at [87, 47] on link "Back" at bounding box center [82, 56] width 65 height 37
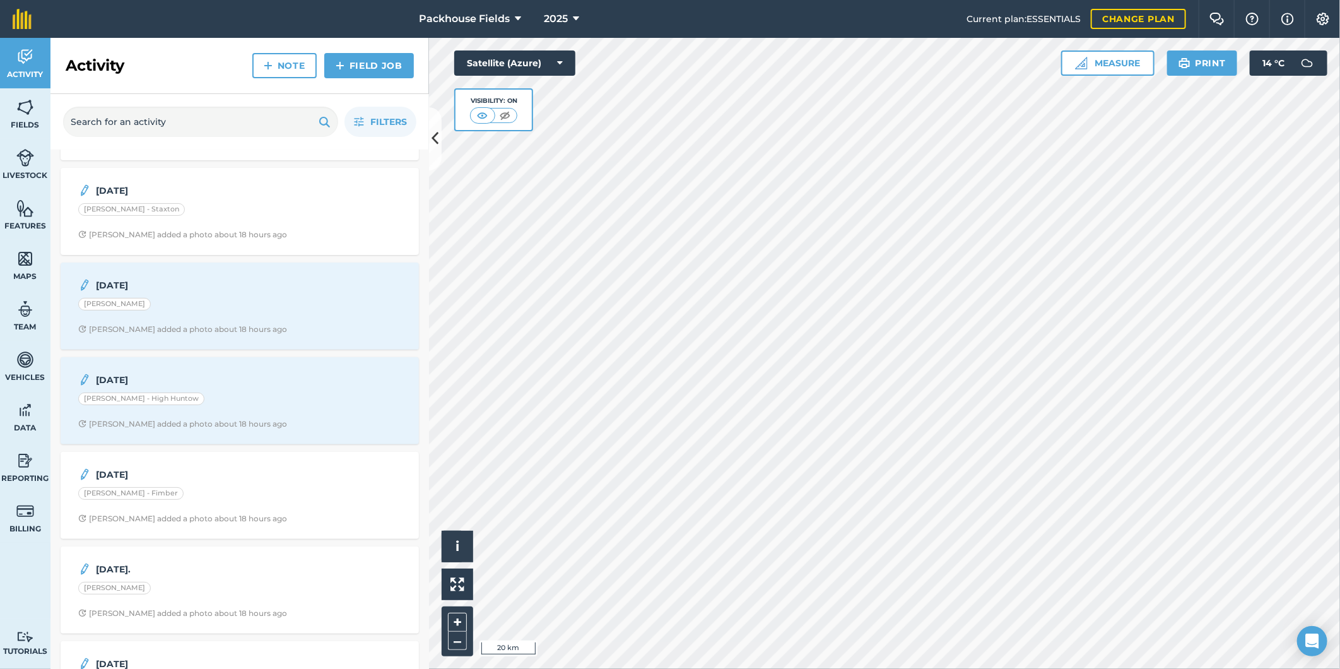
scroll to position [210, 0]
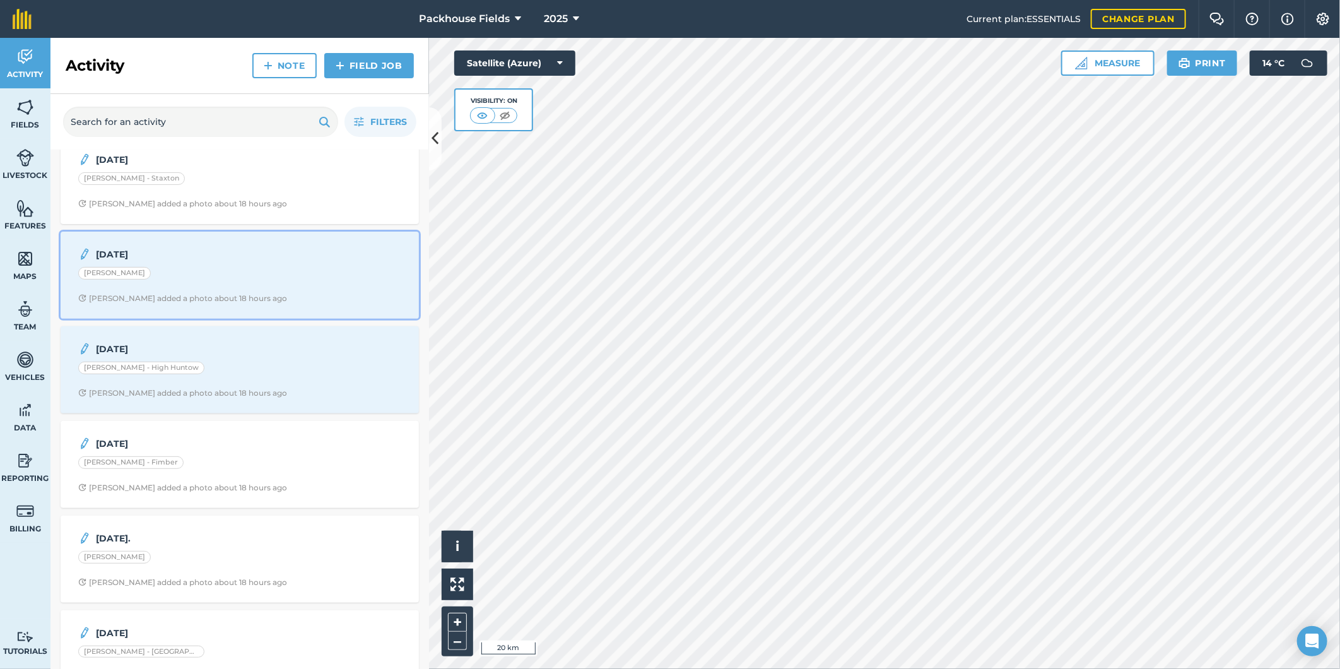
click at [221, 276] on div "[PERSON_NAME]" at bounding box center [239, 275] width 323 height 16
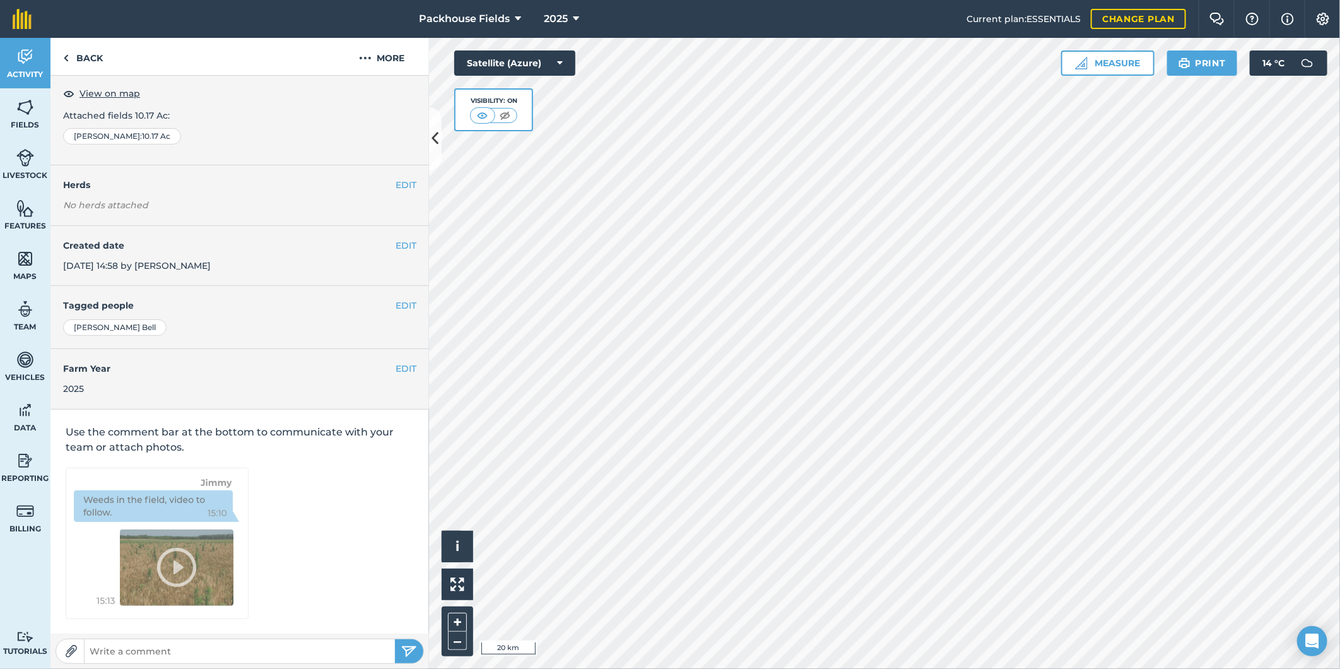
scroll to position [4, 0]
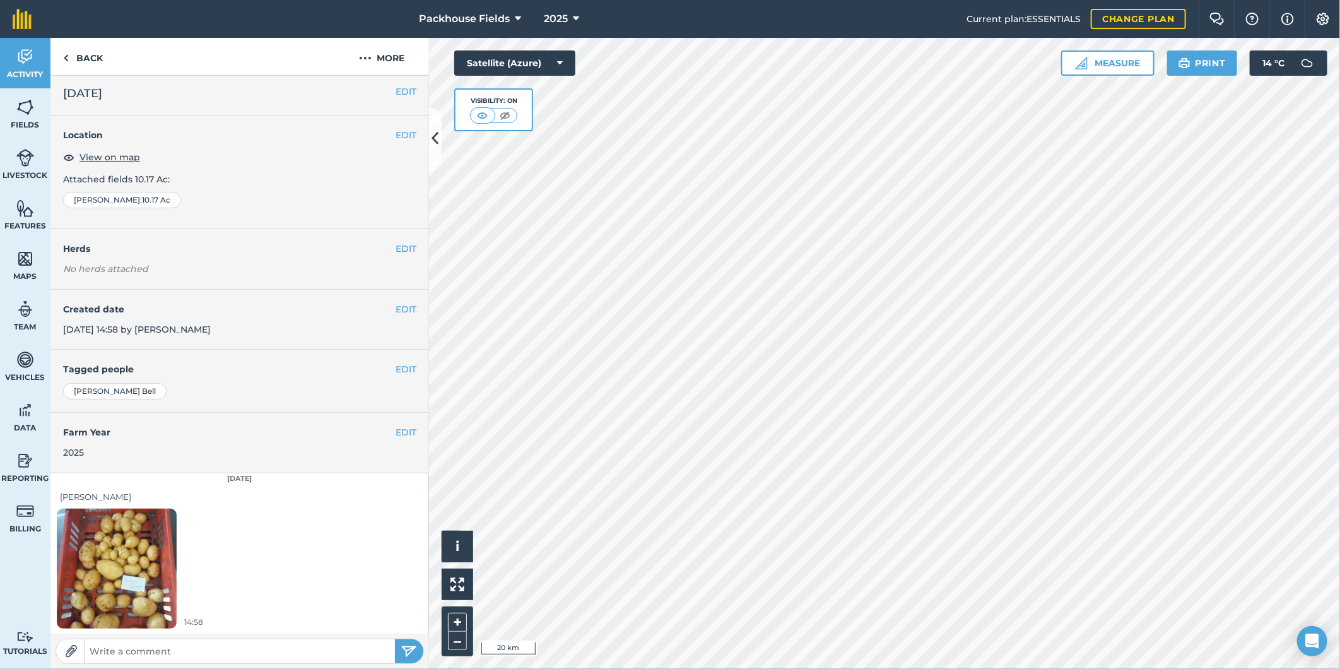
click at [112, 576] on img at bounding box center [117, 568] width 120 height 160
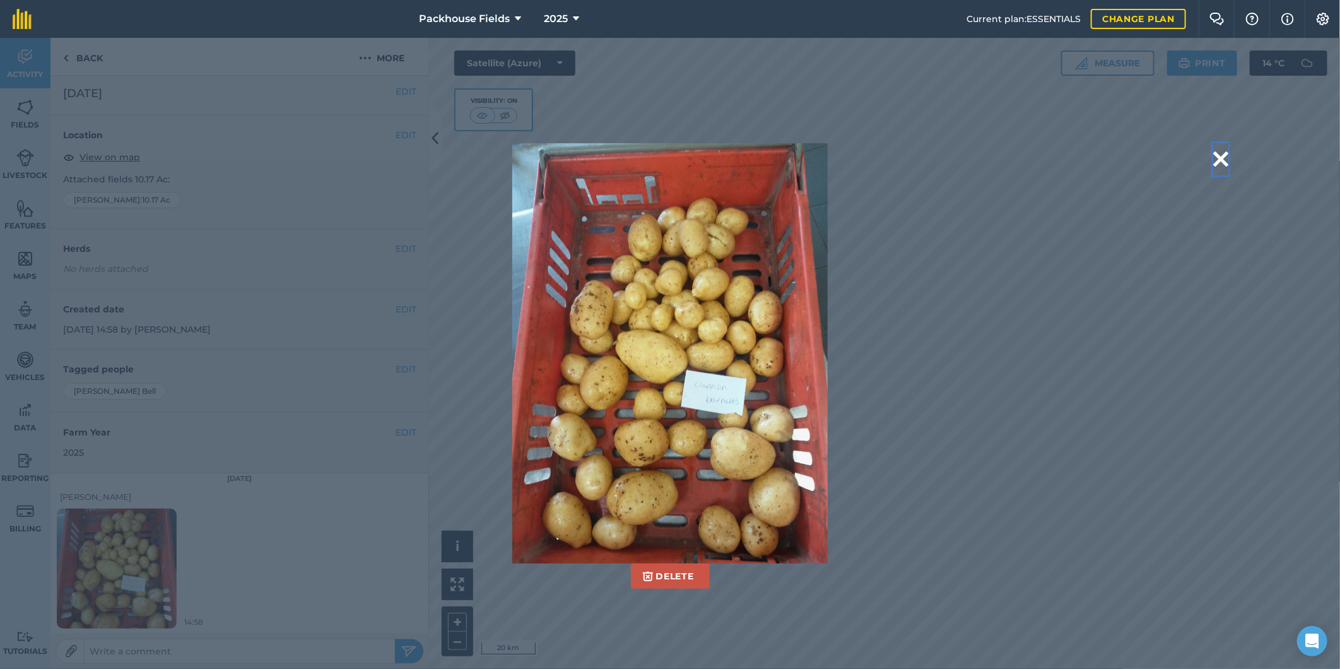
click at [1224, 153] on button at bounding box center [1220, 159] width 15 height 32
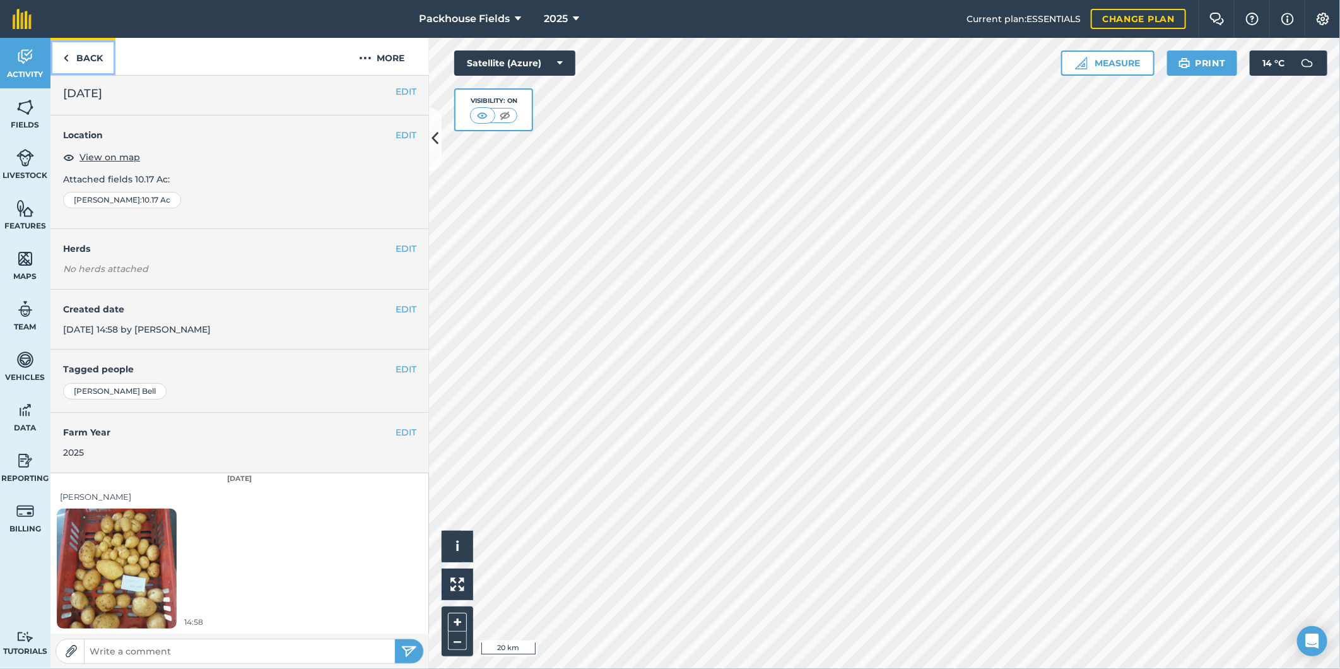
click at [97, 55] on link "Back" at bounding box center [82, 56] width 65 height 37
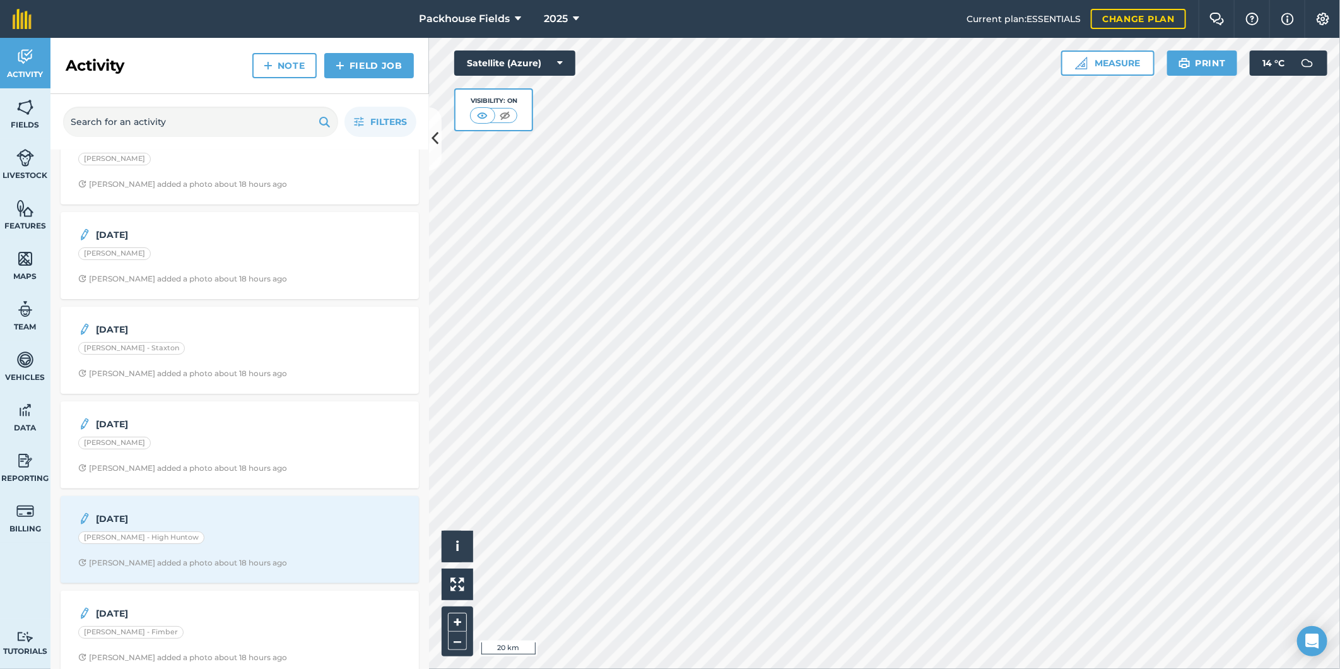
scroll to position [140, 0]
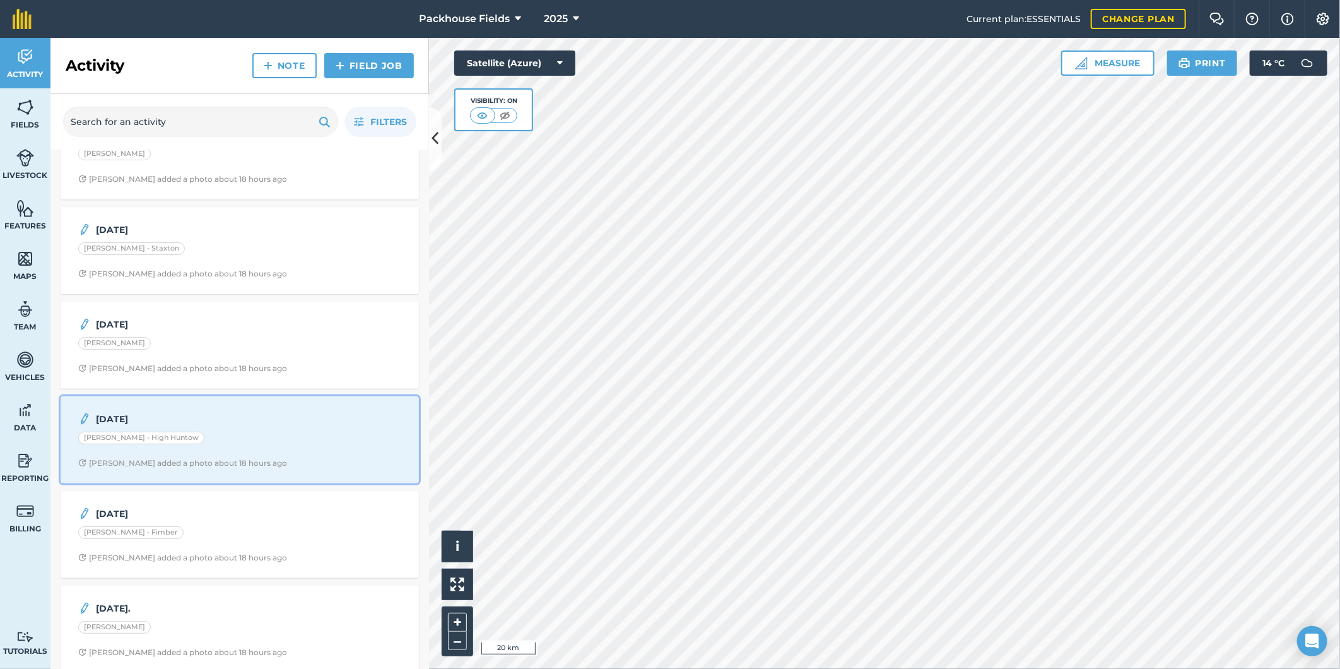
click at [261, 426] on div "[DATE]" at bounding box center [239, 418] width 323 height 15
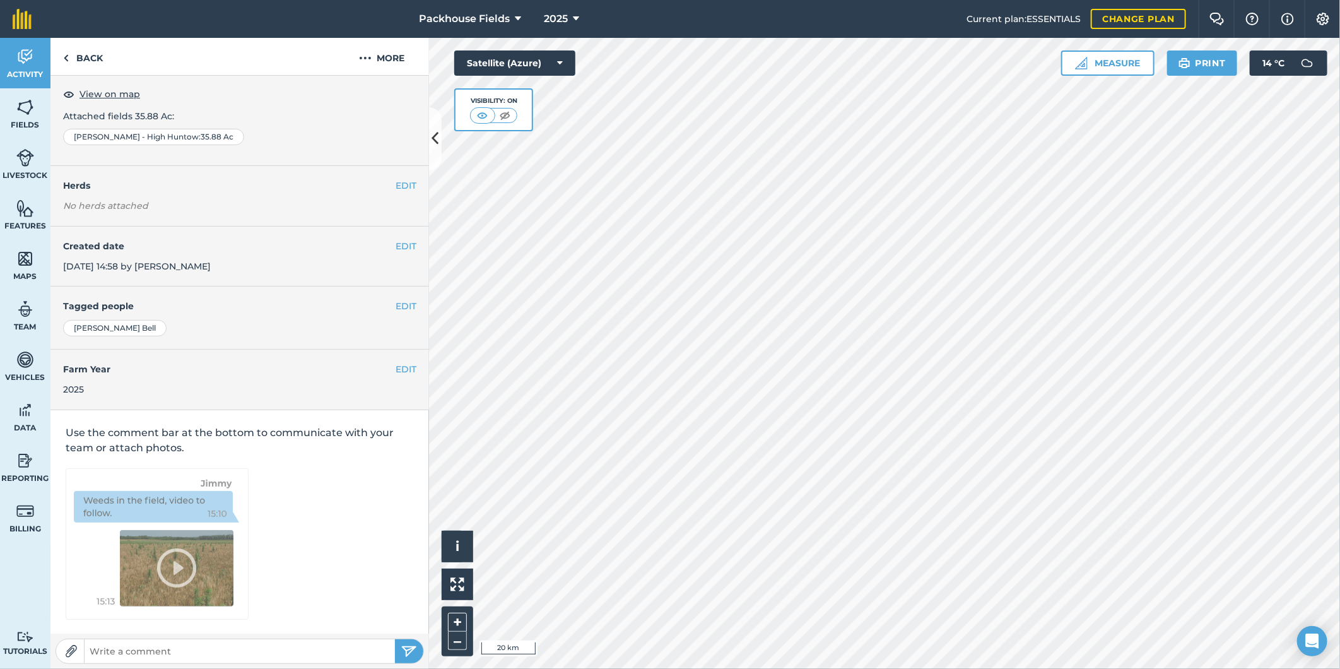
scroll to position [4, 0]
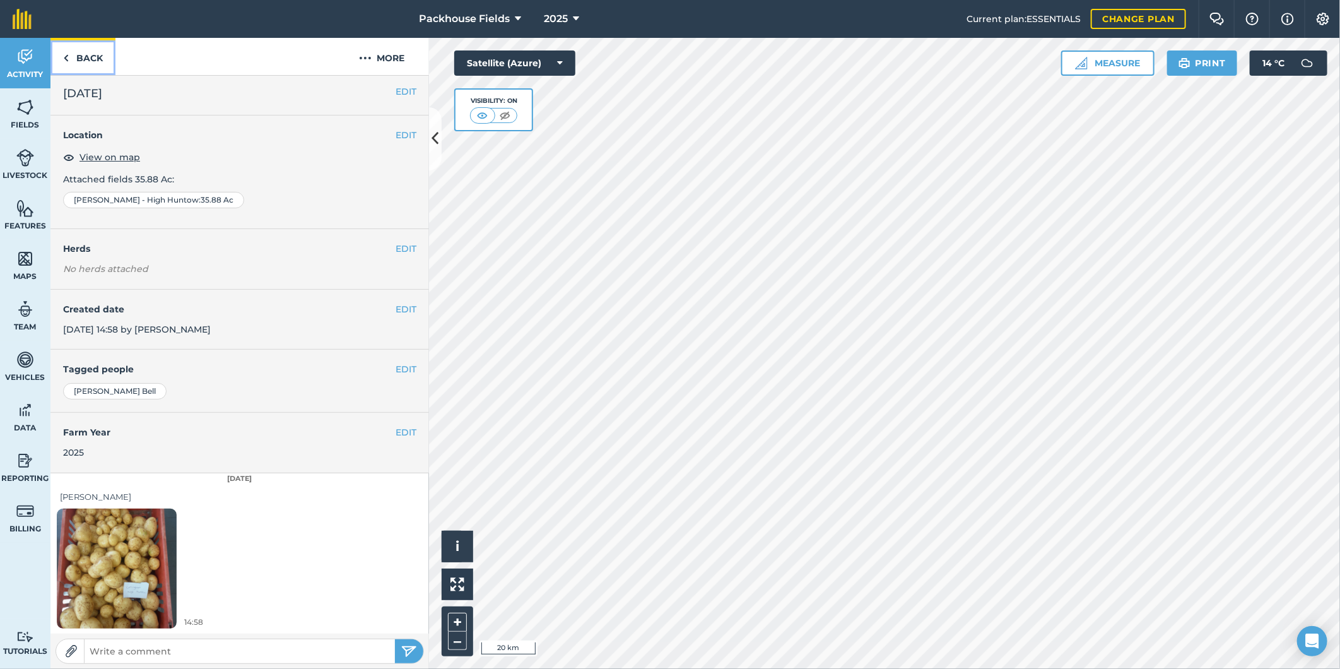
click at [90, 54] on link "Back" at bounding box center [82, 56] width 65 height 37
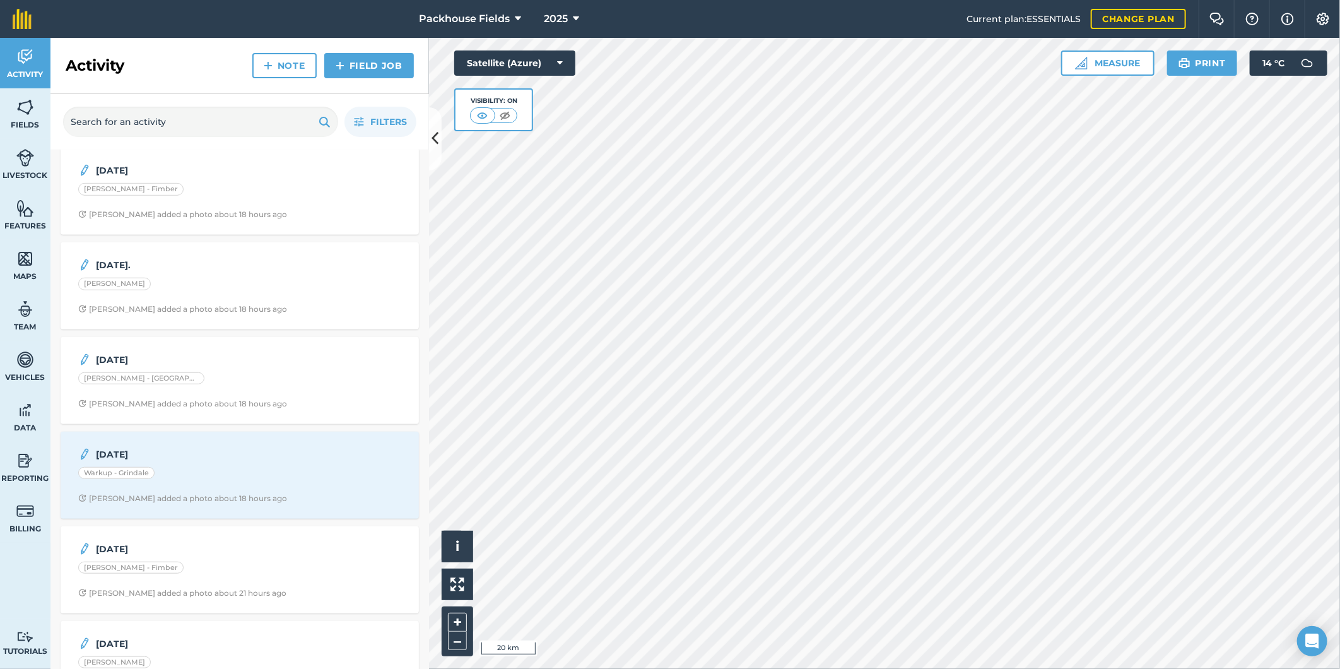
scroll to position [560, 0]
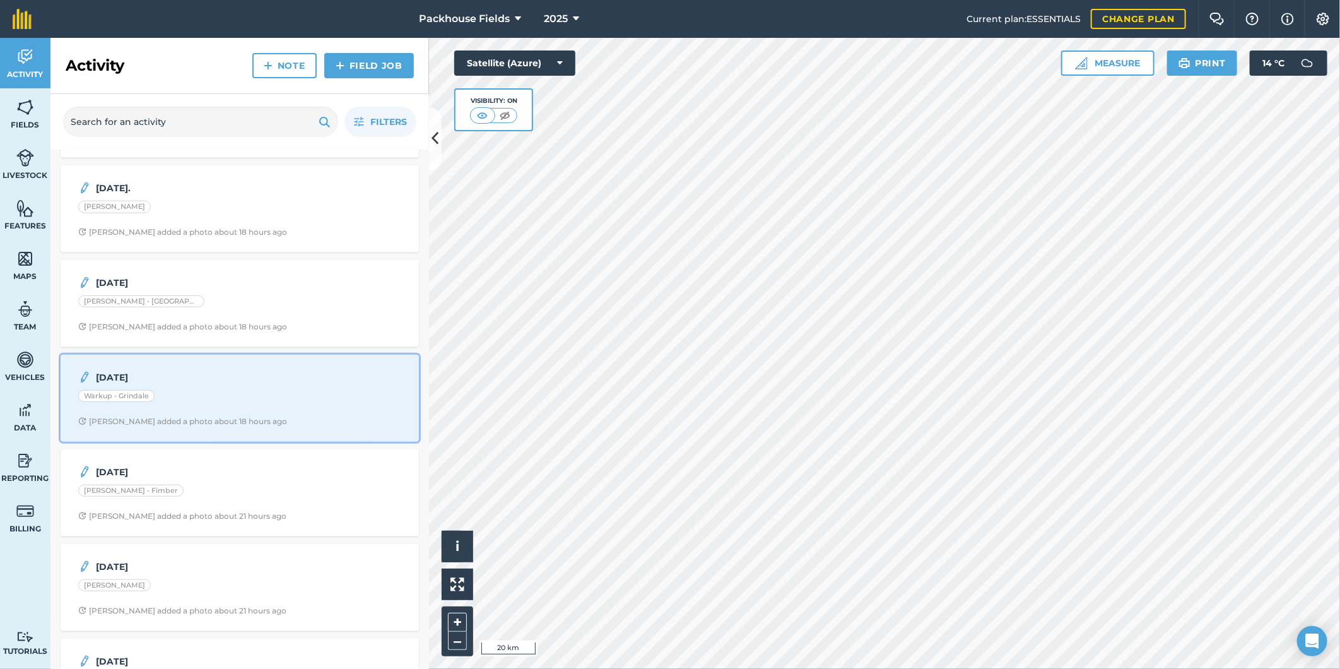
click at [232, 409] on div "[DATE] Warkup - [PERSON_NAME] added a photo about 18 hours ago" at bounding box center [239, 398] width 343 height 72
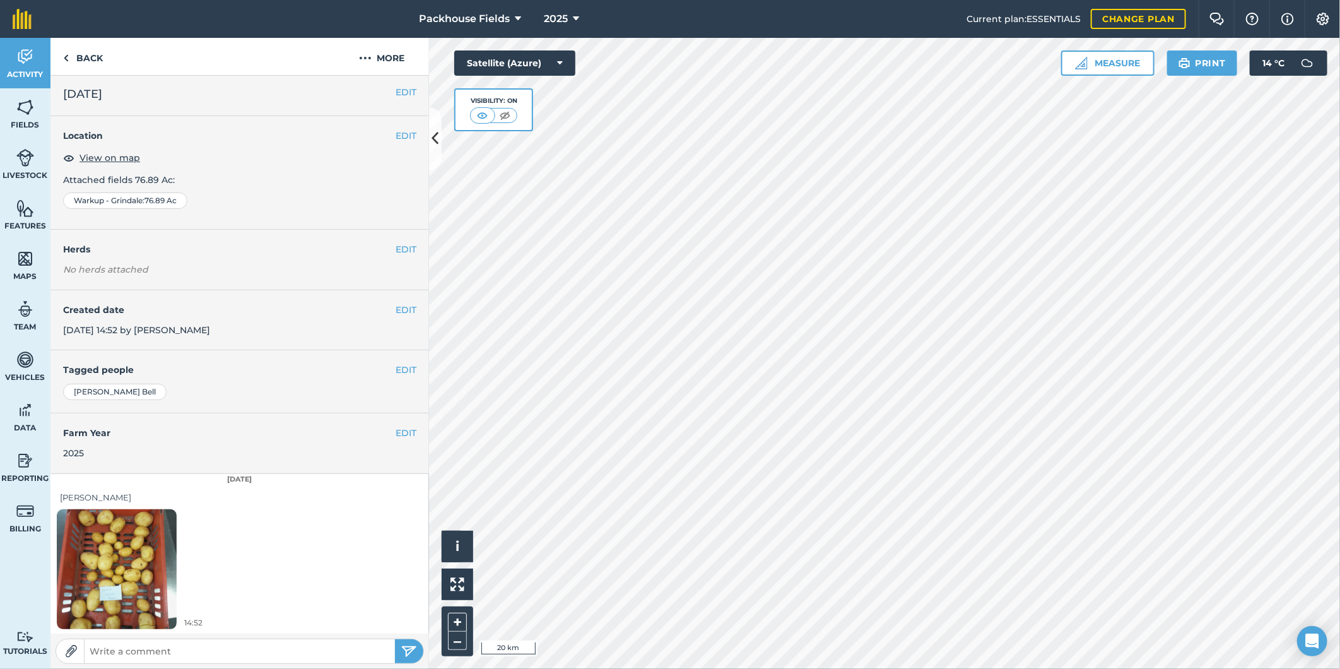
scroll to position [4, 0]
click at [134, 552] on img at bounding box center [117, 568] width 120 height 160
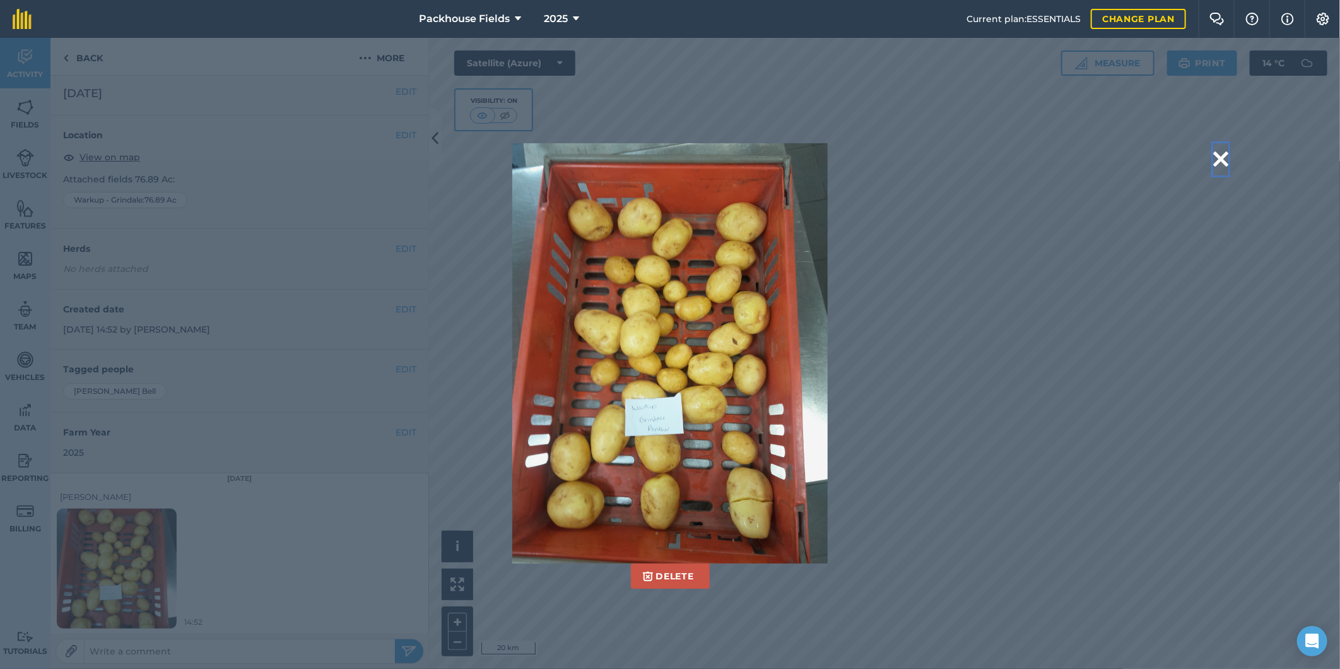
click at [1221, 156] on button at bounding box center [1220, 159] width 15 height 32
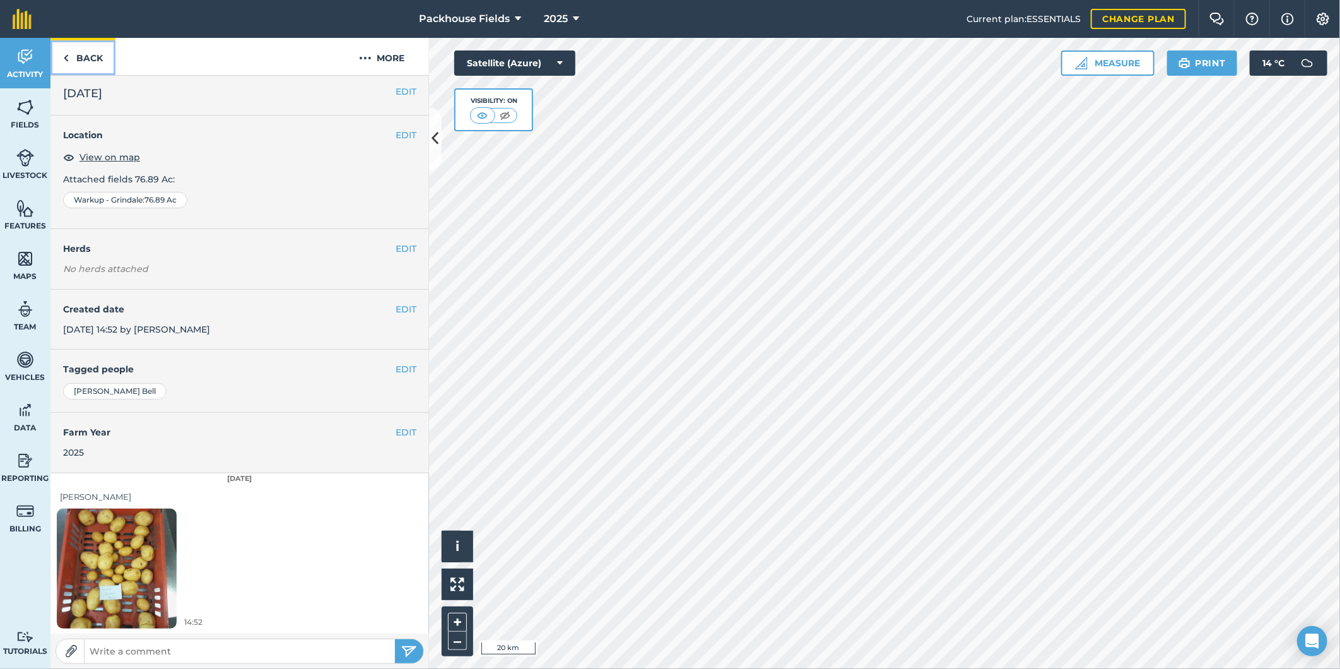
click at [88, 58] on link "Back" at bounding box center [82, 56] width 65 height 37
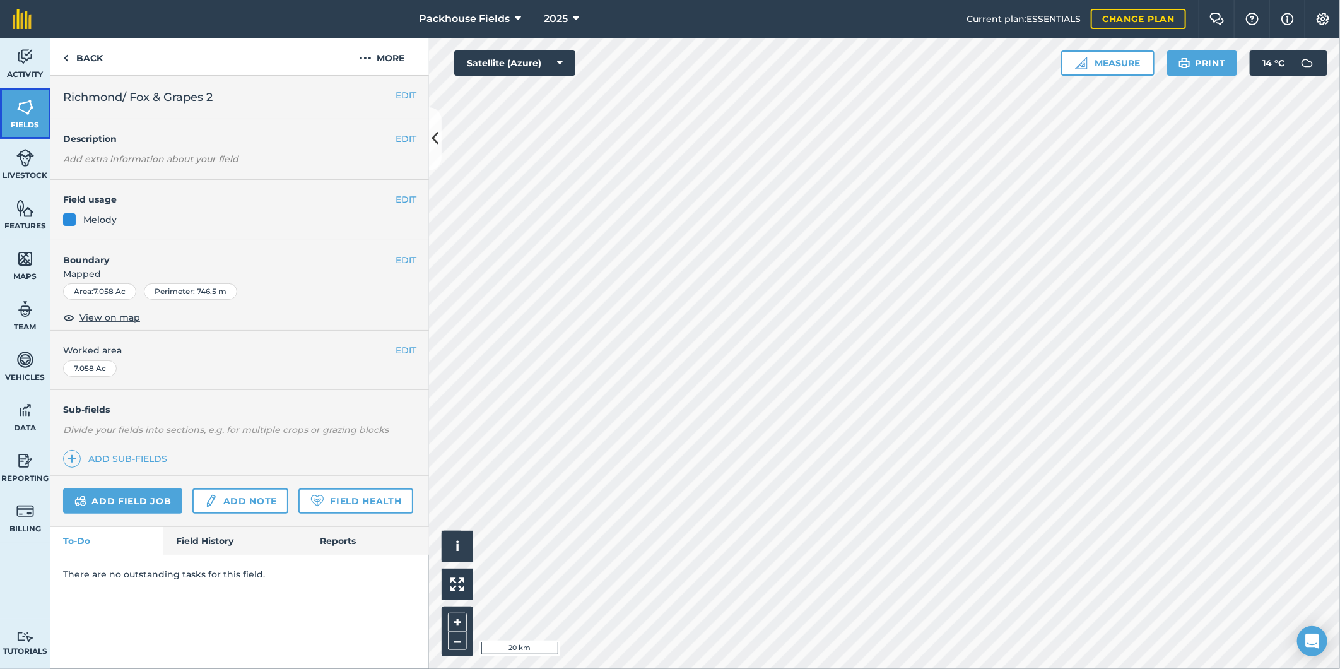
click at [32, 111] on img at bounding box center [25, 107] width 18 height 19
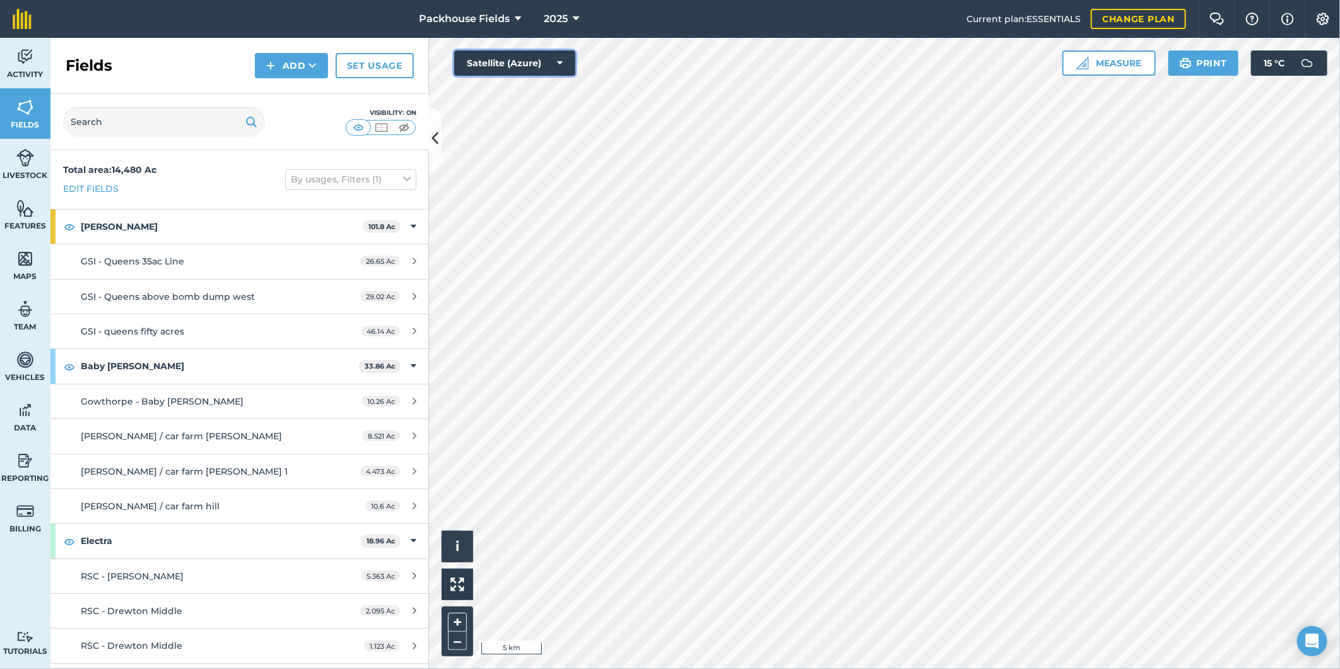
click at [482, 62] on button "Satellite (Azure)" at bounding box center [514, 62] width 121 height 25
click at [505, 115] on button "Satellite (Mapbox)" at bounding box center [514, 113] width 121 height 25
click at [563, 67] on button "Satellite (Mapbox)" at bounding box center [514, 62] width 121 height 25
click at [566, 86] on button "Satellite (Azure)" at bounding box center [514, 88] width 121 height 25
click at [880, 668] on html "Packhouse Fields 2025 Current plan : ESSENTIALS Change plan Farm Chat Help Info…" at bounding box center [670, 334] width 1340 height 669
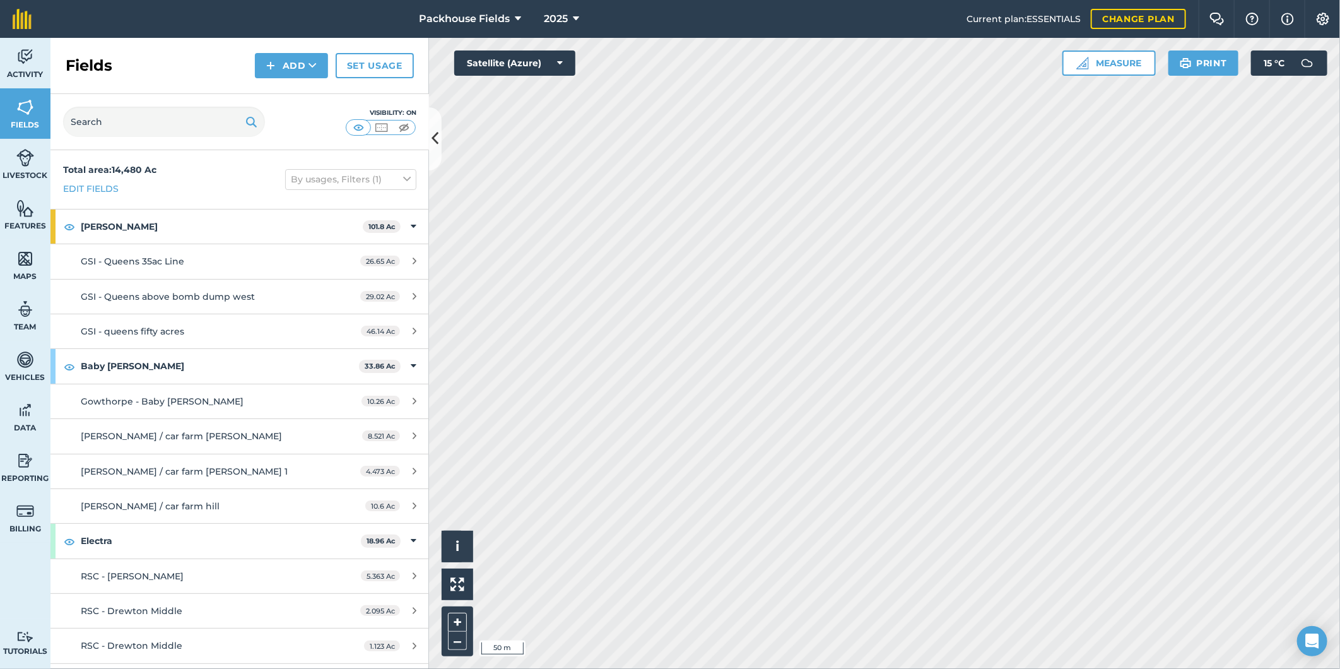
click at [951, 668] on html "Packhouse Fields 2025 Current plan : ESSENTIALS Change plan Farm Chat Help Info…" at bounding box center [670, 334] width 1340 height 669
click at [539, 66] on button "Satellite (Azure)" at bounding box center [514, 62] width 121 height 25
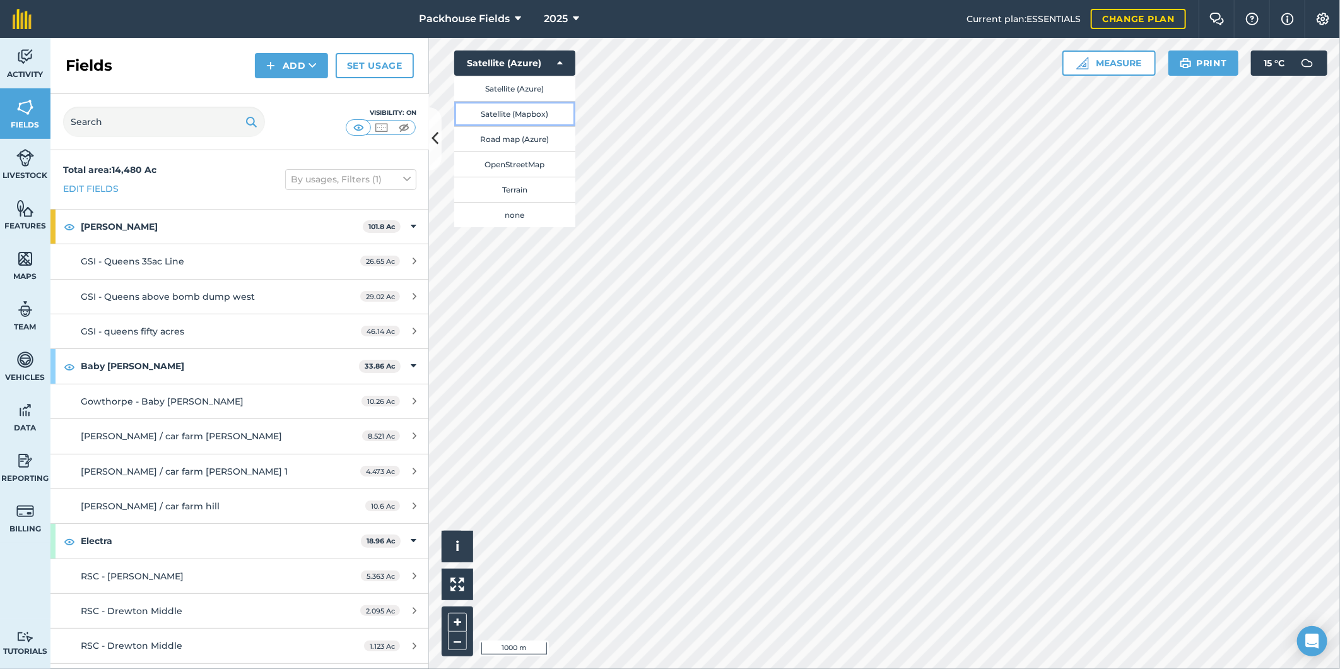
click at [538, 106] on button "Satellite (Mapbox)" at bounding box center [514, 113] width 121 height 25
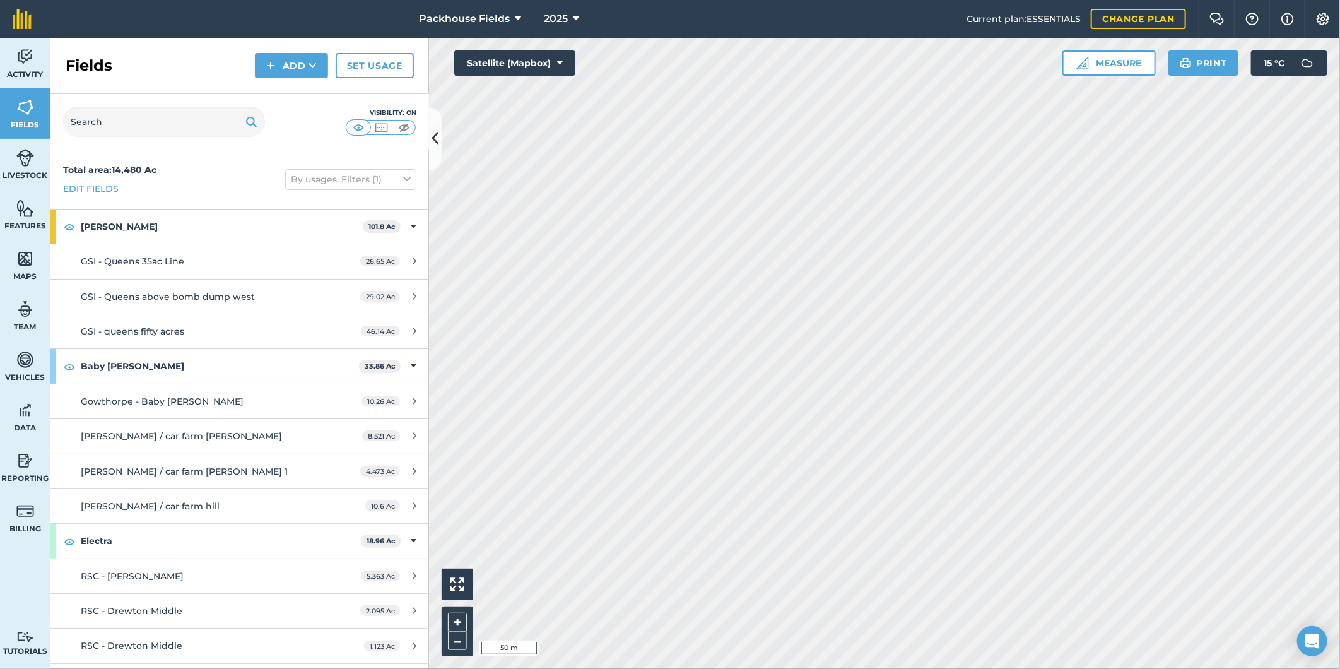
click at [404, 406] on div "Activity Fields Livestock Features Maps Team Vehicles Data Reporting Billing Tu…" at bounding box center [670, 353] width 1340 height 631
